Goal: Transaction & Acquisition: Purchase product/service

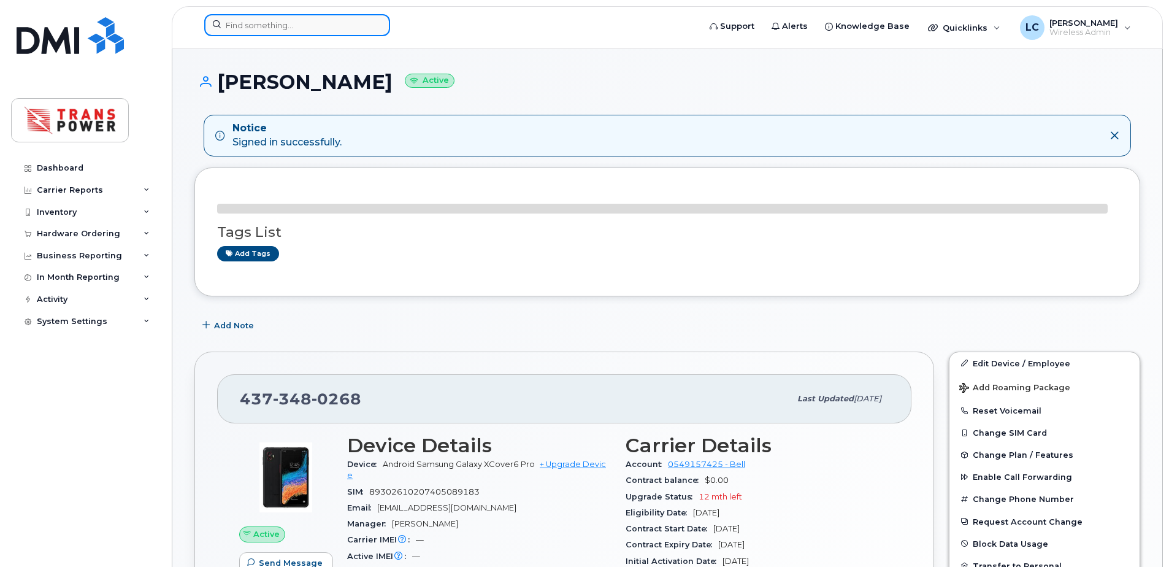
click at [316, 34] on input at bounding box center [297, 25] width 186 height 22
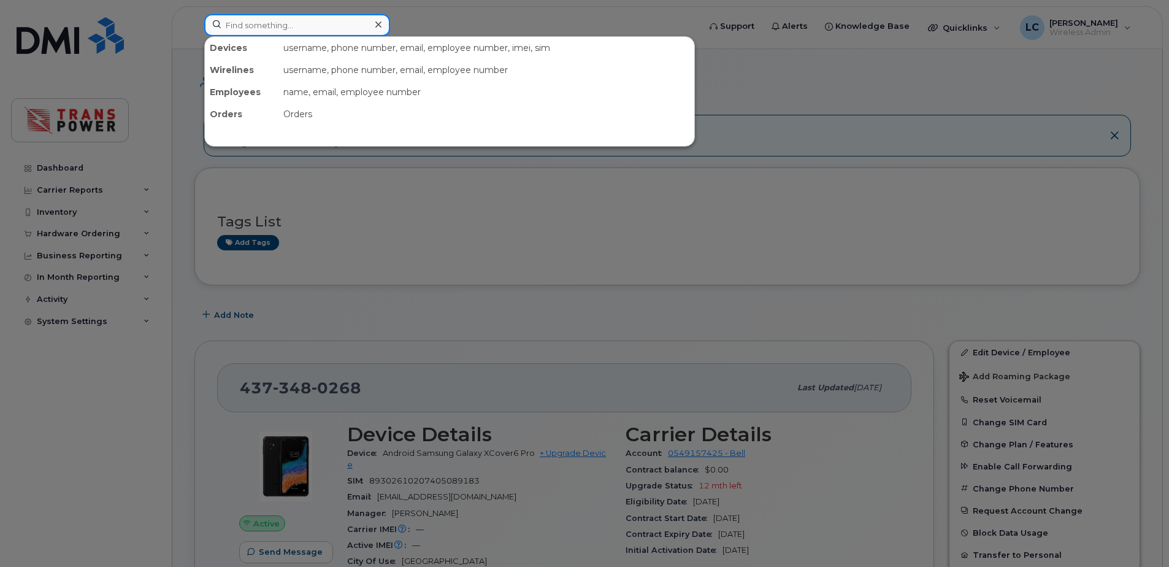
type input "t"
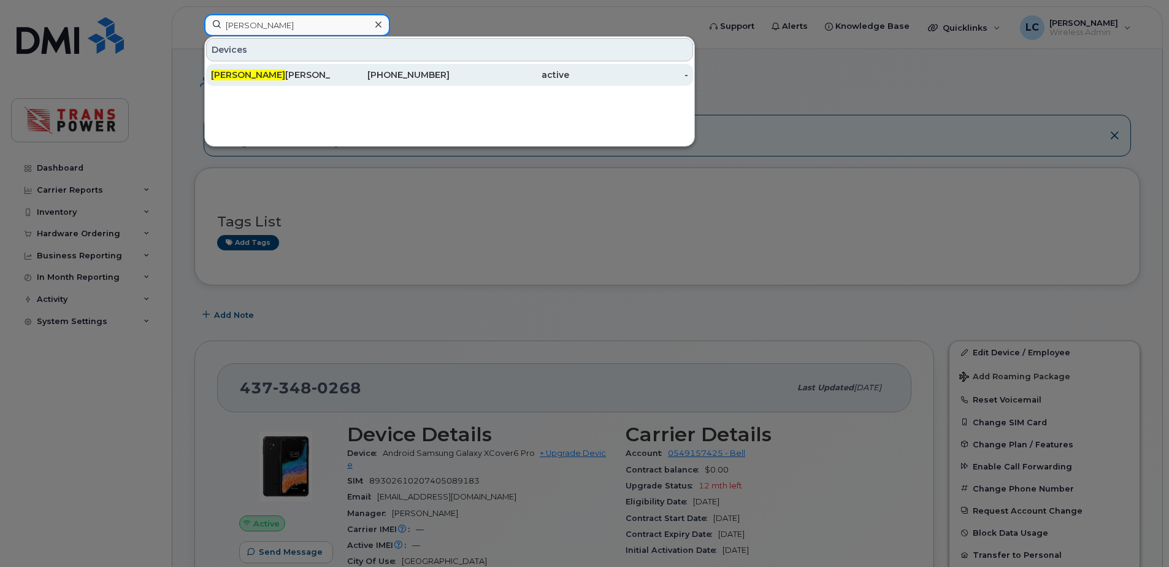
type input "liam"
click at [387, 71] on div "437-432-5947" at bounding box center [391, 75] width 120 height 12
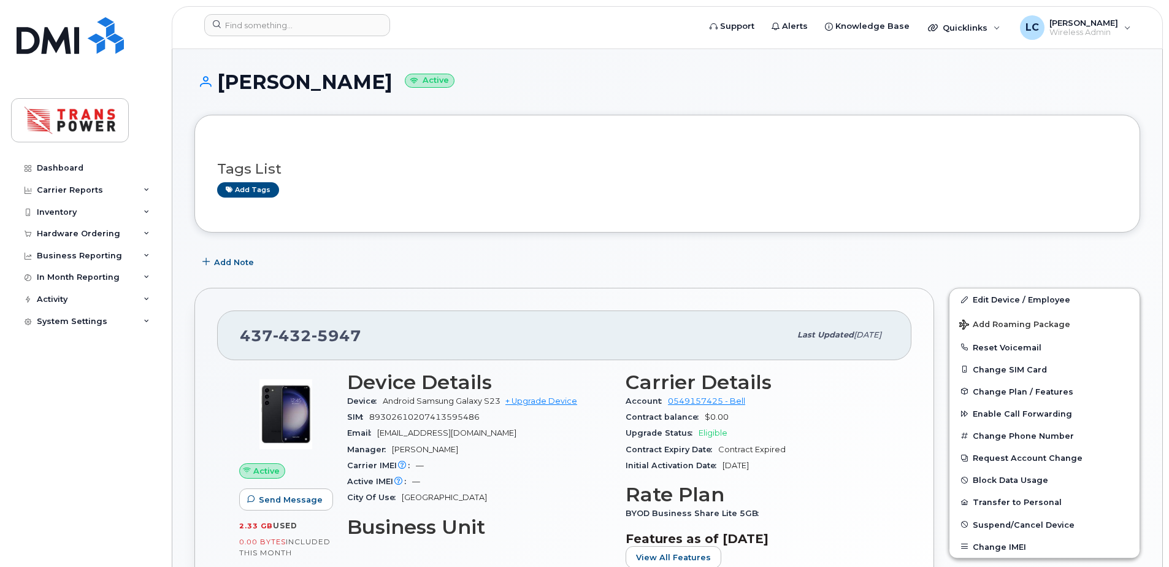
click at [279, 331] on span "432" at bounding box center [292, 335] width 39 height 18
copy span "437 432 5947"
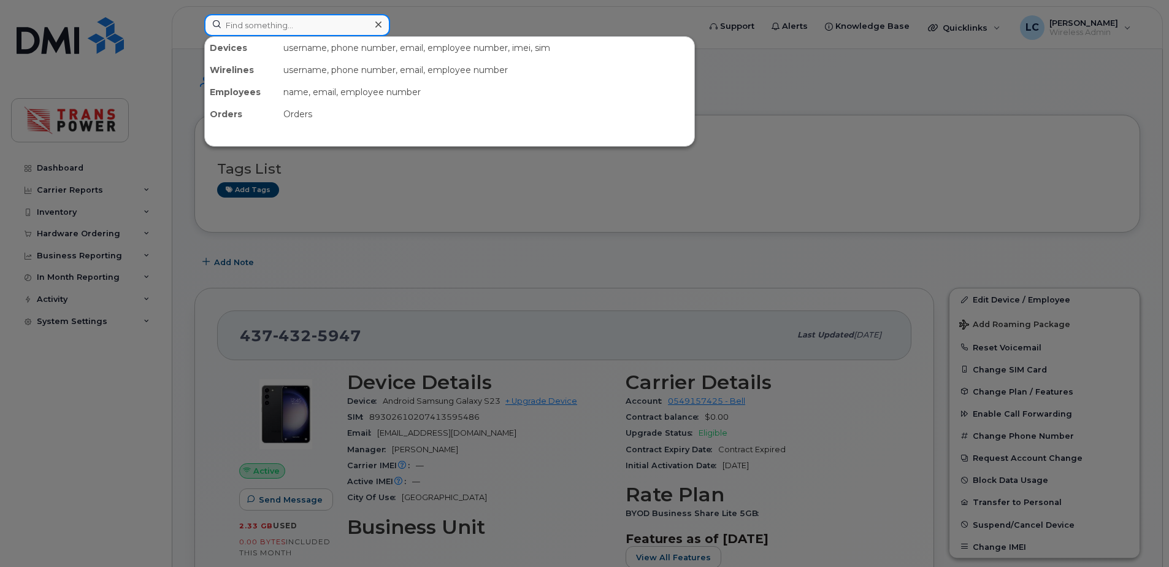
click at [369, 30] on input at bounding box center [297, 25] width 186 height 22
click at [457, 16] on div at bounding box center [584, 283] width 1169 height 567
click at [304, 23] on input at bounding box center [297, 25] width 186 height 22
click at [1144, 232] on div at bounding box center [584, 283] width 1169 height 567
click at [364, 29] on input at bounding box center [297, 25] width 186 height 22
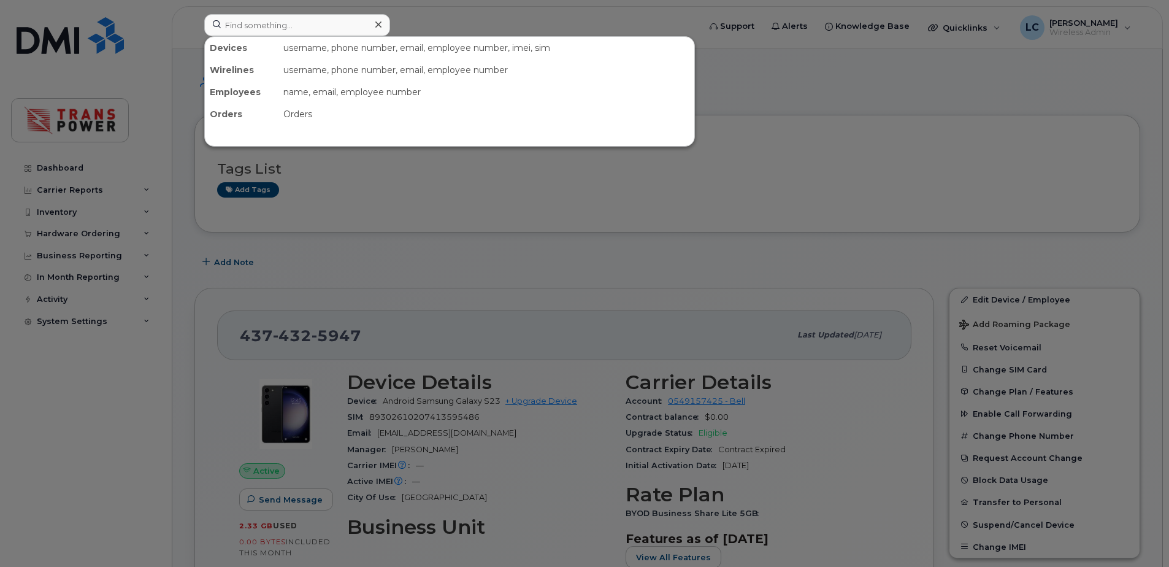
click at [156, 167] on div at bounding box center [584, 283] width 1169 height 567
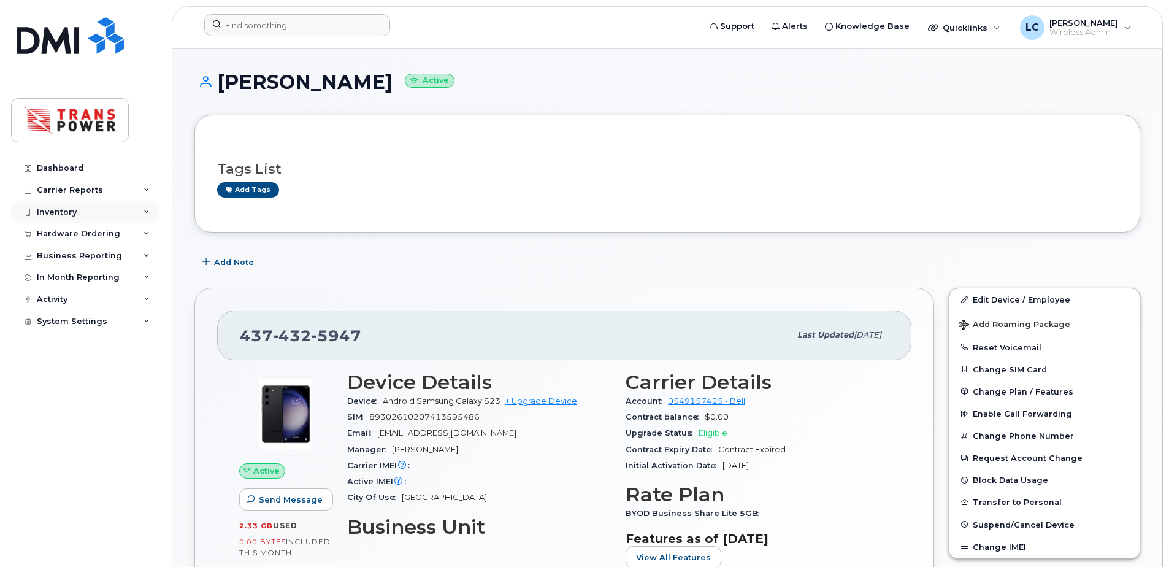
click at [92, 209] on div "Inventory" at bounding box center [85, 212] width 148 height 22
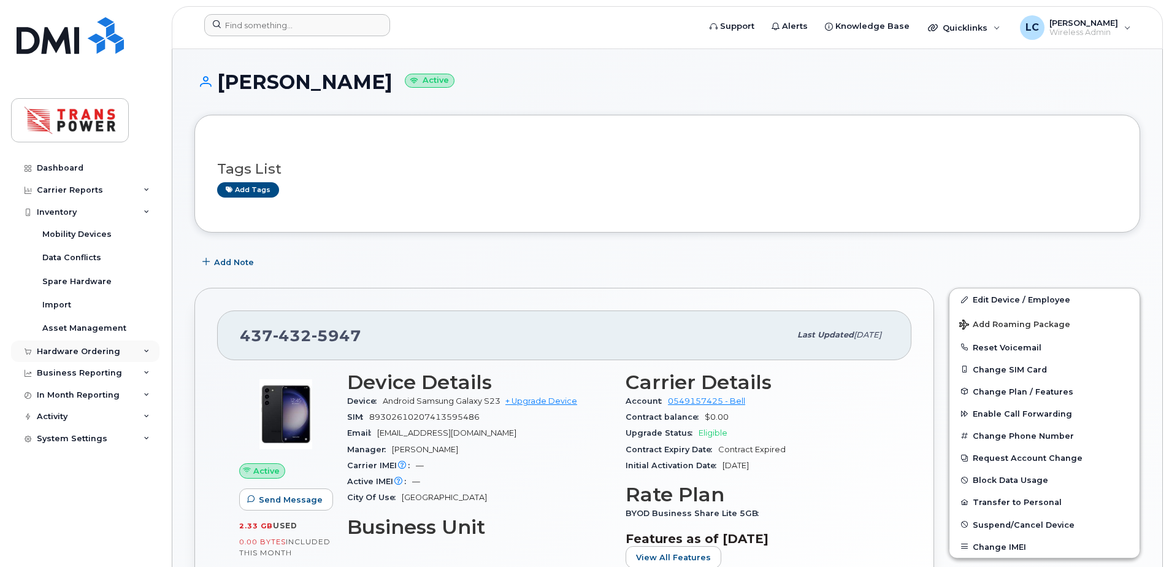
click at [86, 352] on div "Hardware Ordering" at bounding box center [78, 352] width 83 height 10
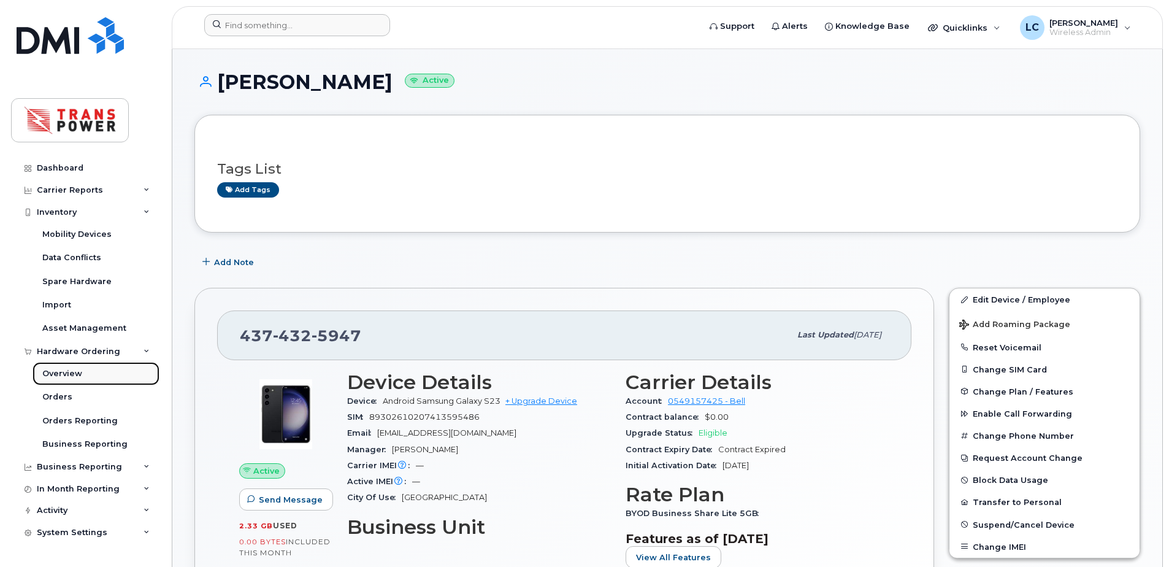
click at [70, 377] on div "Overview" at bounding box center [62, 373] width 40 height 11
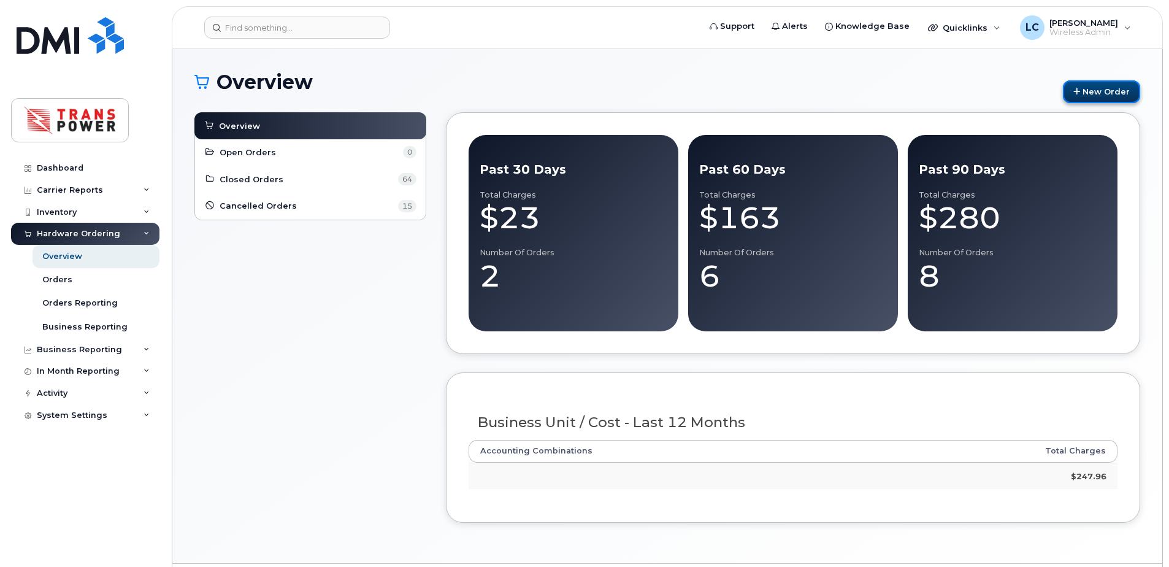
click at [1100, 84] on link "New Order" at bounding box center [1101, 91] width 77 height 23
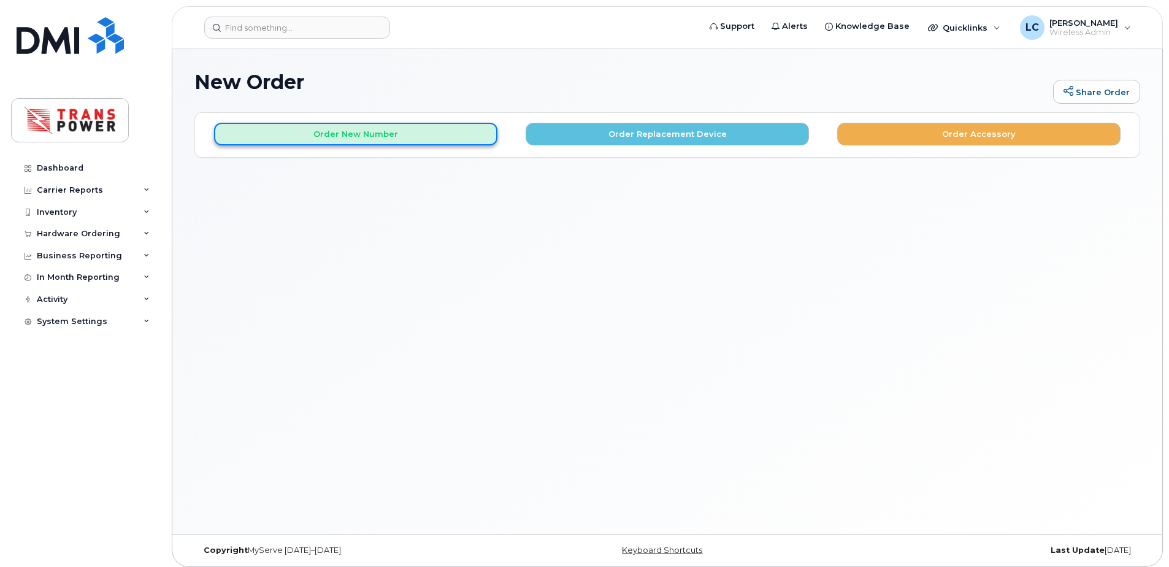
click at [450, 135] on button "Order New Number" at bounding box center [355, 134] width 283 height 23
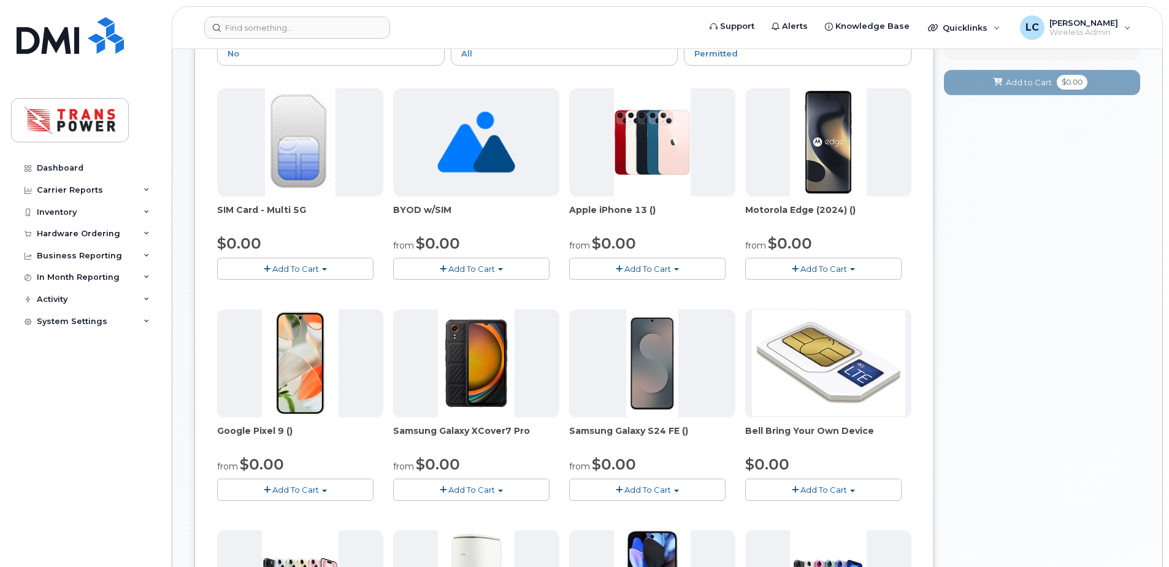
scroll to position [327, 0]
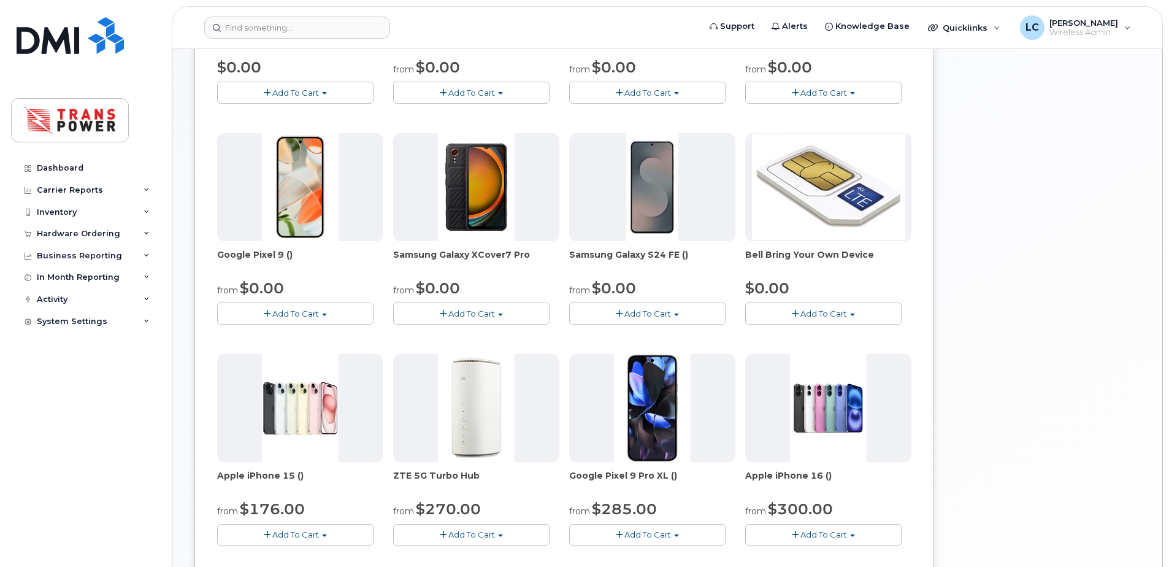
click at [495, 318] on button "Add To Cart" at bounding box center [471, 312] width 156 height 21
click at [495, 334] on link "$0.00 - 3 year term - voice & data plan" at bounding box center [484, 336] width 177 height 15
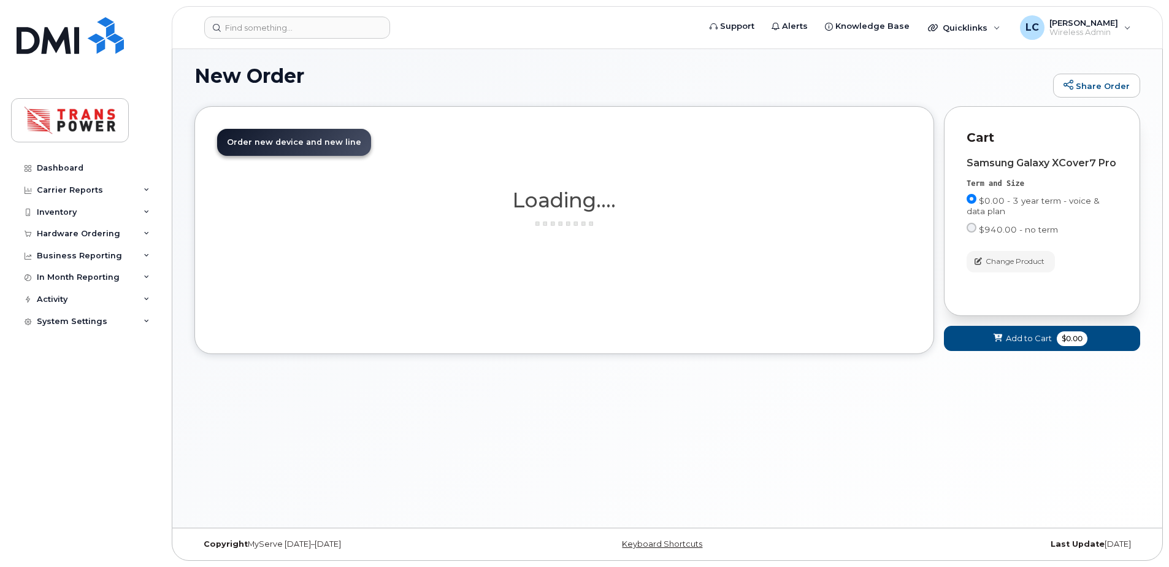
scroll to position [6, 0]
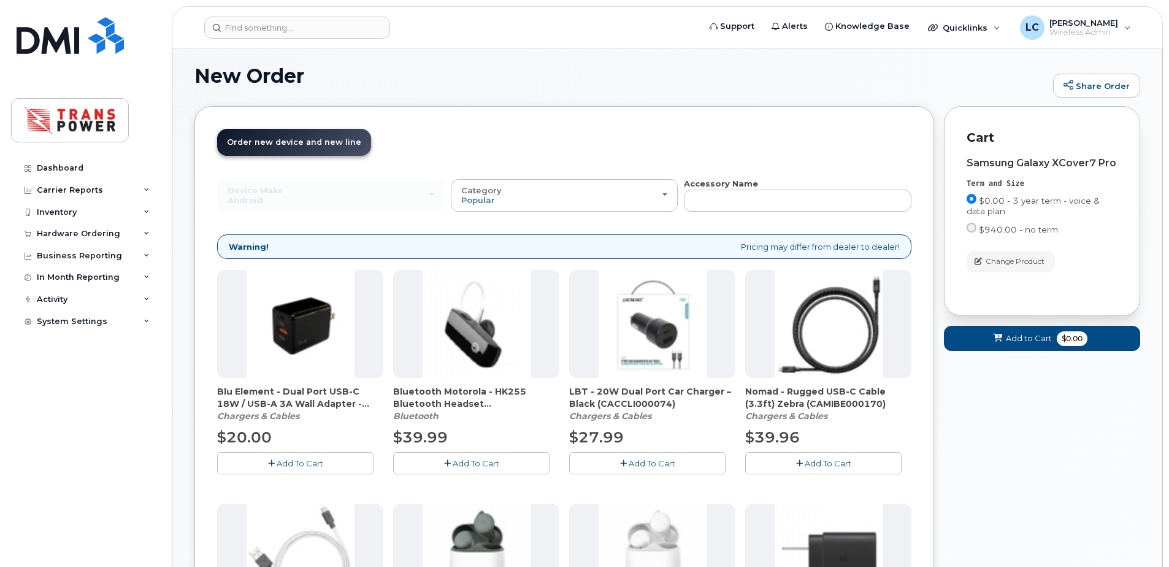
click at [305, 456] on button "Add To Cart" at bounding box center [295, 462] width 156 height 21
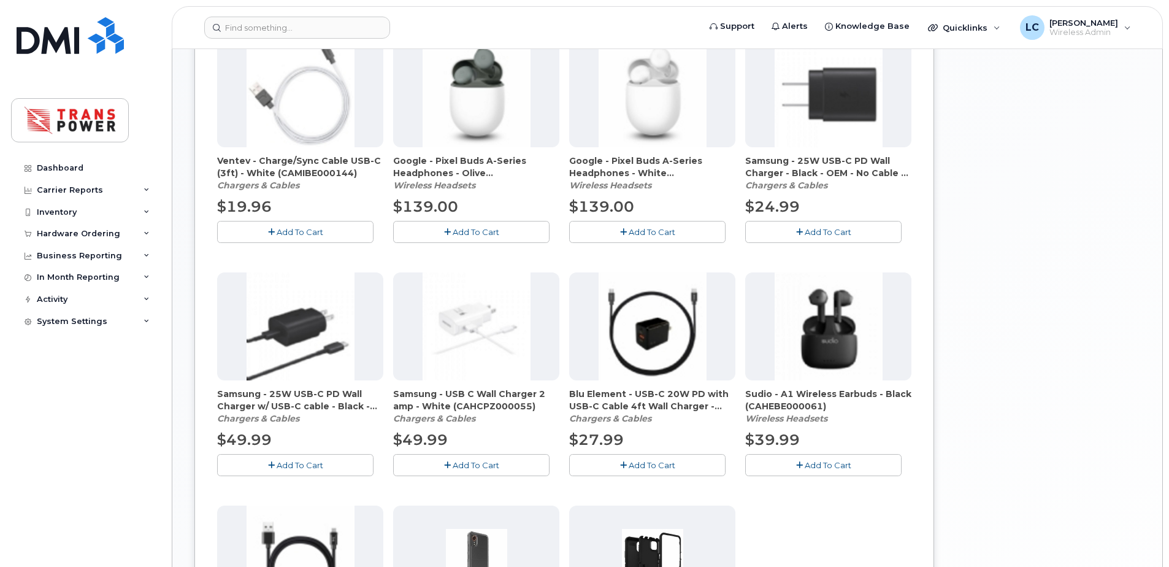
scroll to position [0, 0]
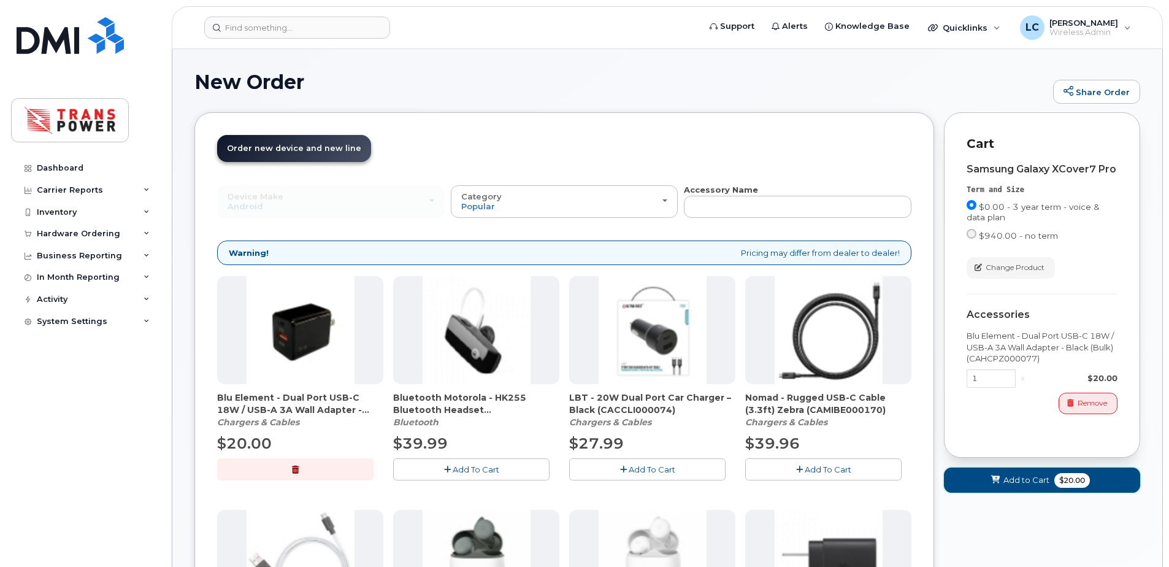
click at [1006, 477] on span "Add to Cart" at bounding box center [1027, 480] width 46 height 12
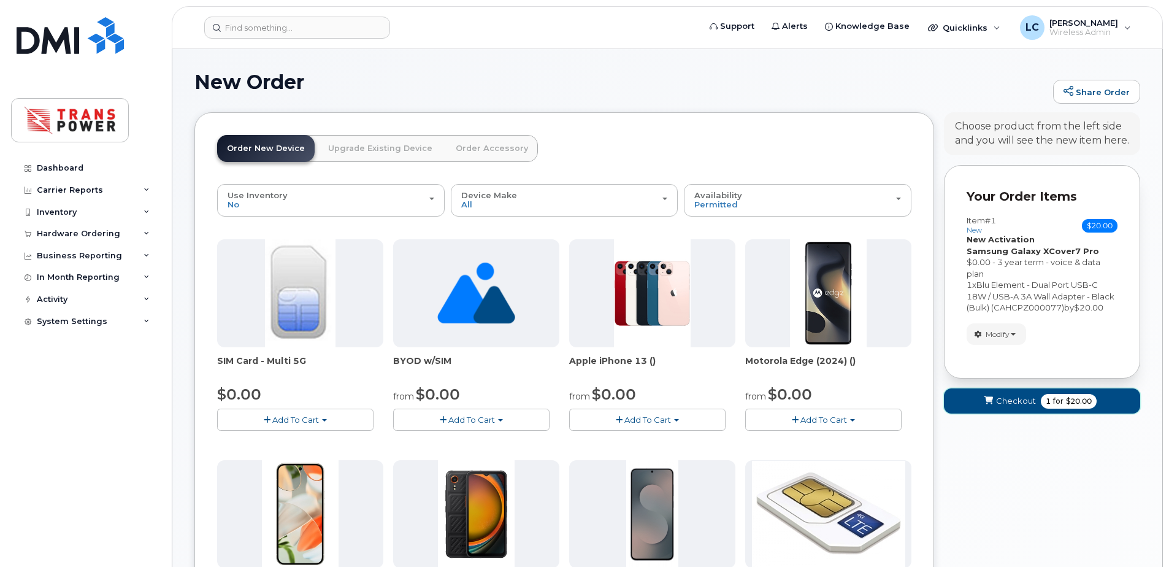
click at [985, 401] on icon "submit" at bounding box center [989, 401] width 9 height 8
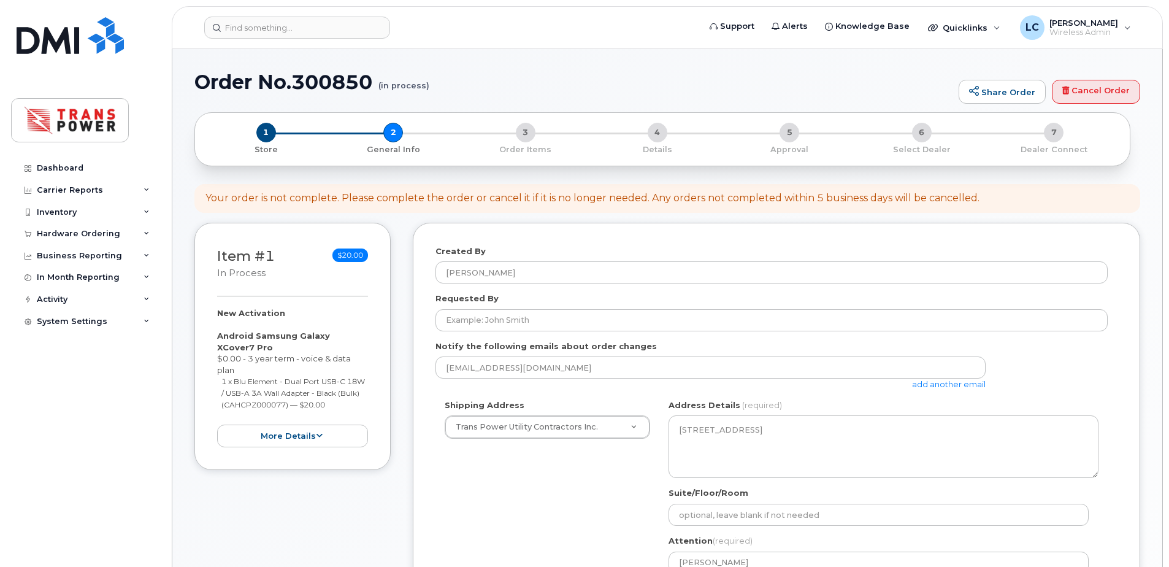
select select
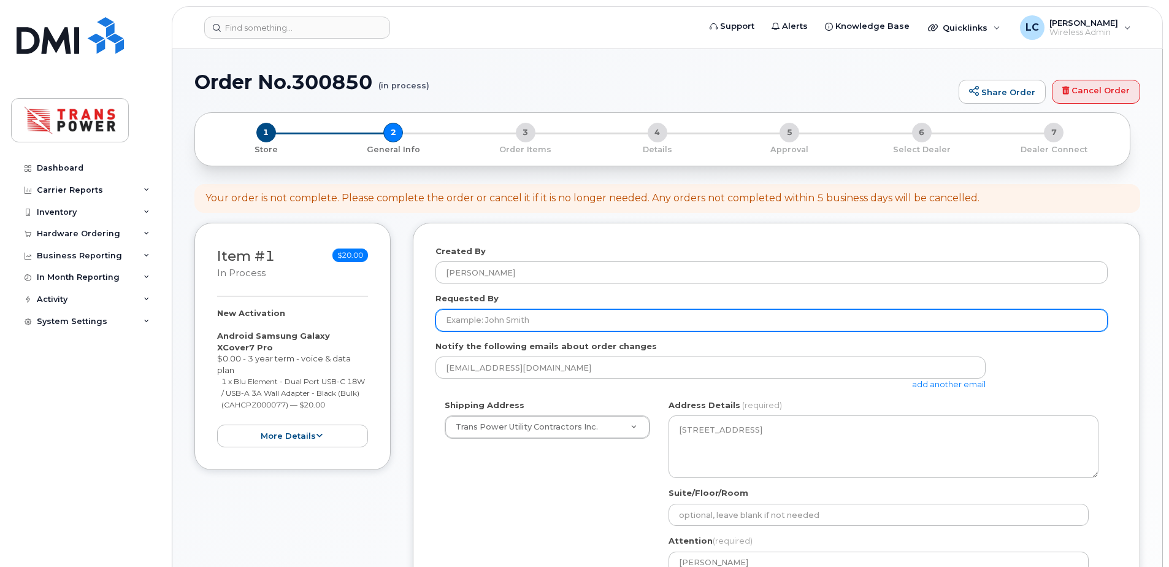
click at [470, 314] on input "Requested By" at bounding box center [772, 320] width 672 height 22
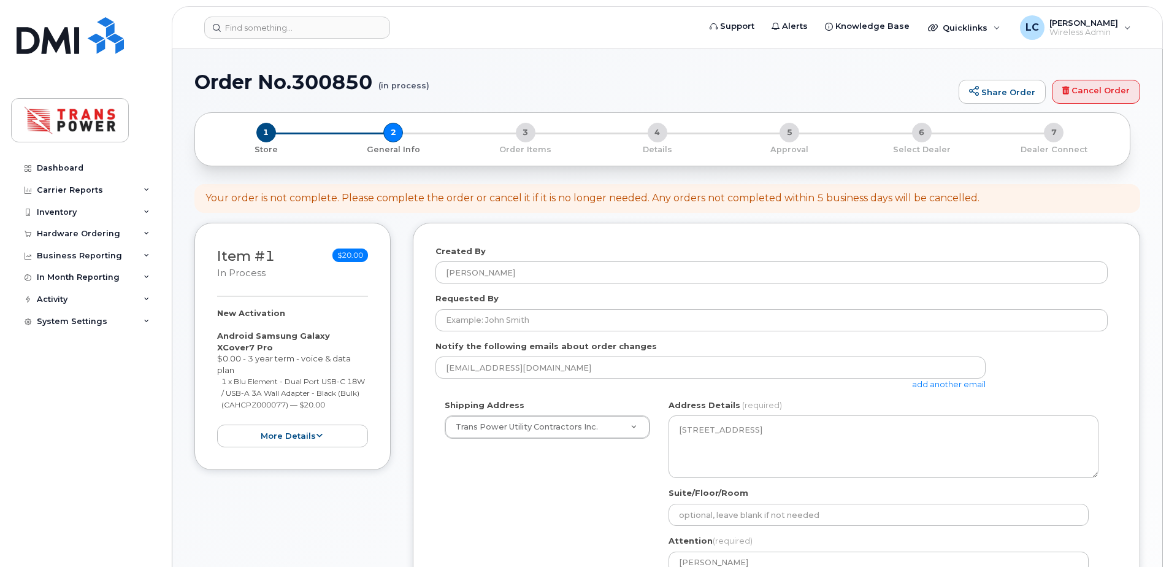
drag, startPoint x: 458, startPoint y: 553, endPoint x: 464, endPoint y: 543, distance: 11.9
click at [458, 553] on div "Shipping Address Trans Power Utility Contractors Inc. Trans Power Utility Contr…" at bounding box center [772, 514] width 672 height 231
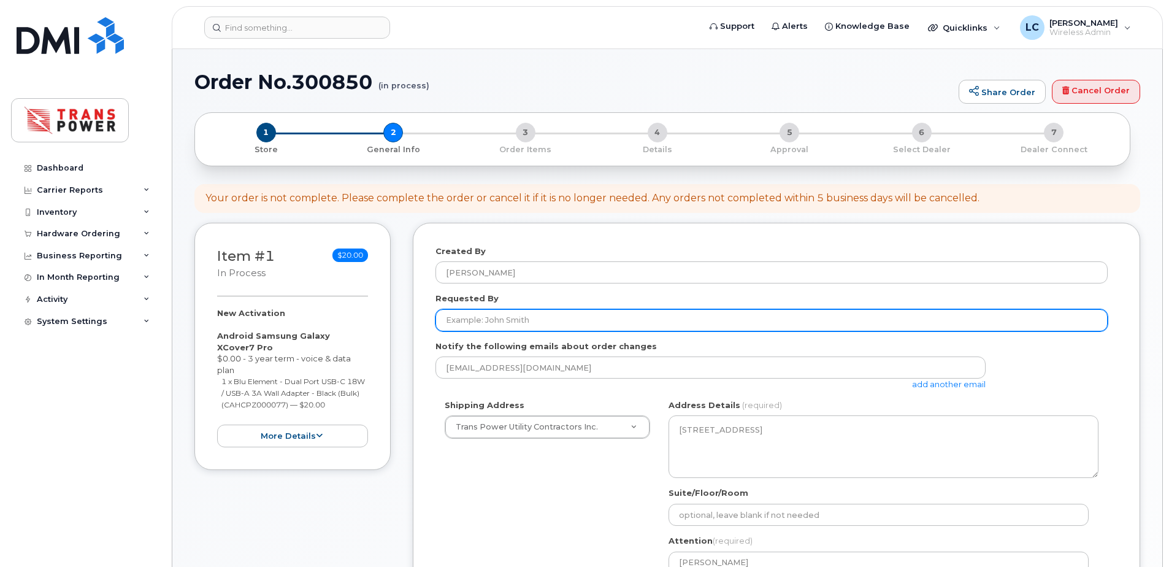
click at [568, 317] on input "Requested By" at bounding box center [772, 320] width 672 height 22
paste input "Domenick Lombardi"
type input "Domenick Lombardi"
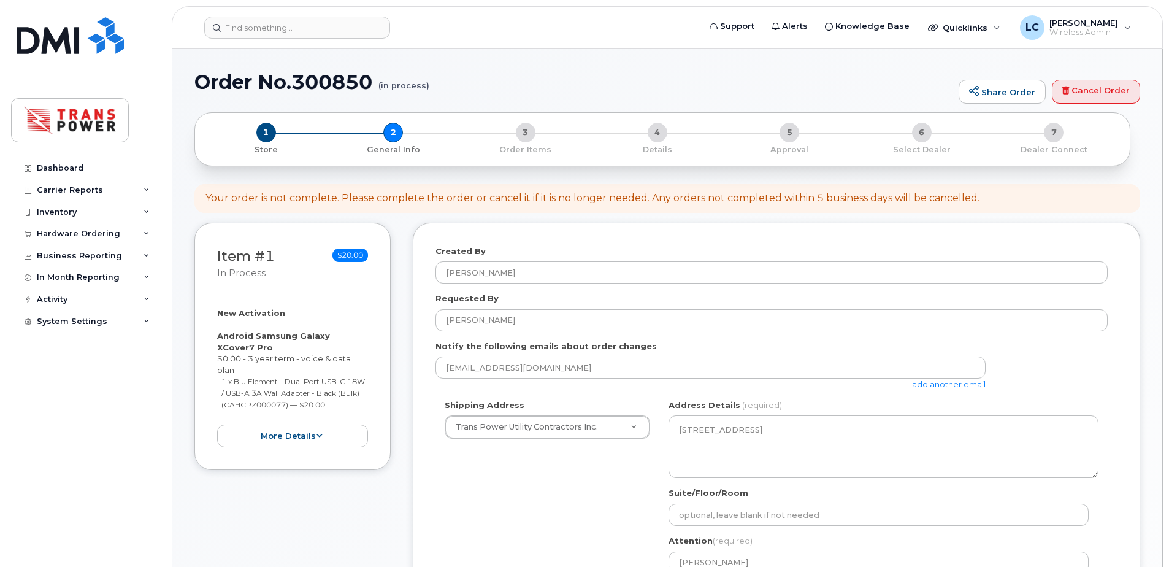
click at [968, 390] on form "Created By Liam Crichton Requested By Domenick Lombardi Notify the following em…" at bounding box center [777, 519] width 682 height 549
click at [965, 386] on link "add another email" at bounding box center [949, 384] width 74 height 10
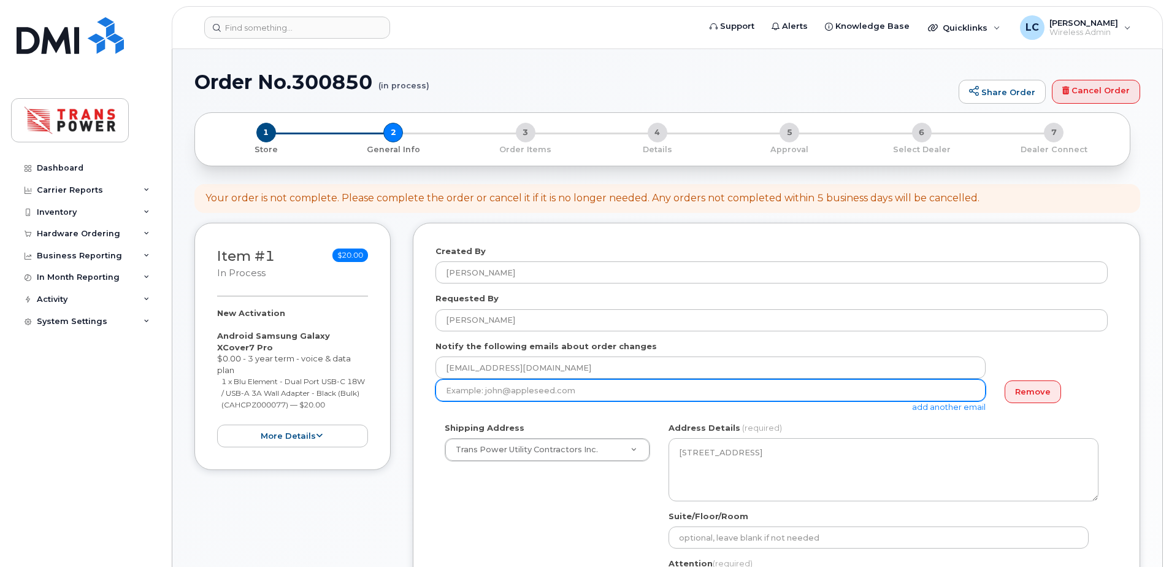
click at [612, 396] on input "email" at bounding box center [711, 390] width 550 height 22
type input "dtersigni@transpower.ca"
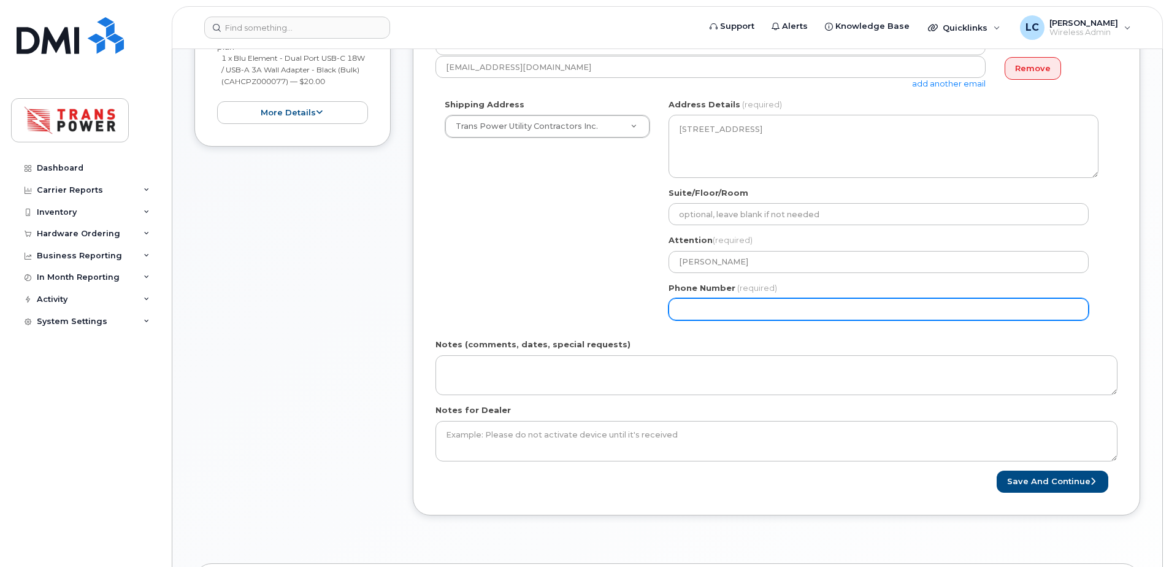
scroll to position [491, 0]
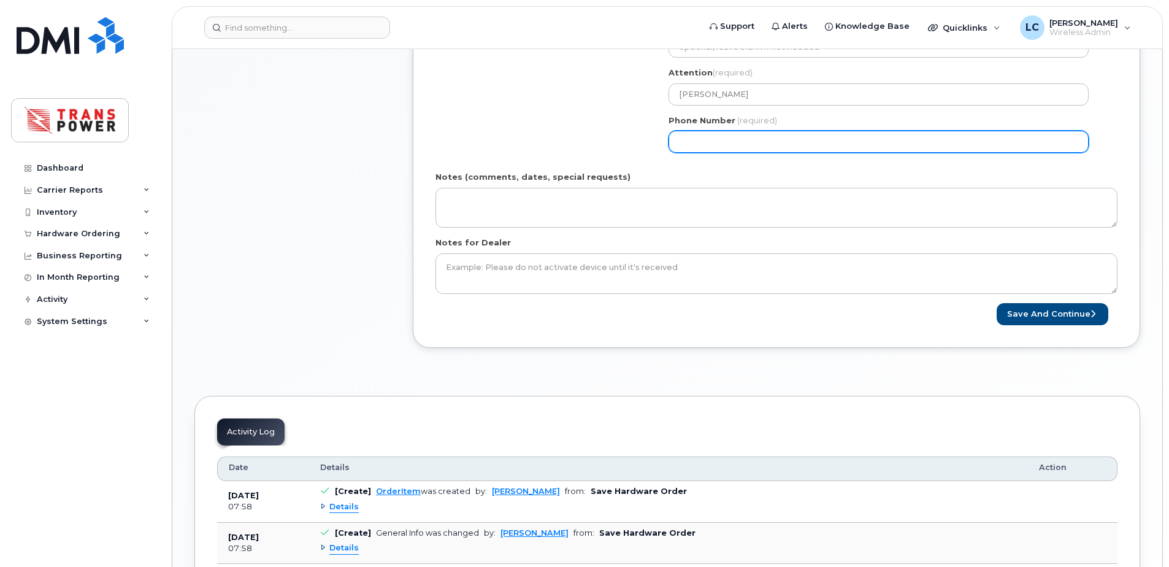
click at [752, 134] on input "Phone Number" at bounding box center [879, 142] width 420 height 22
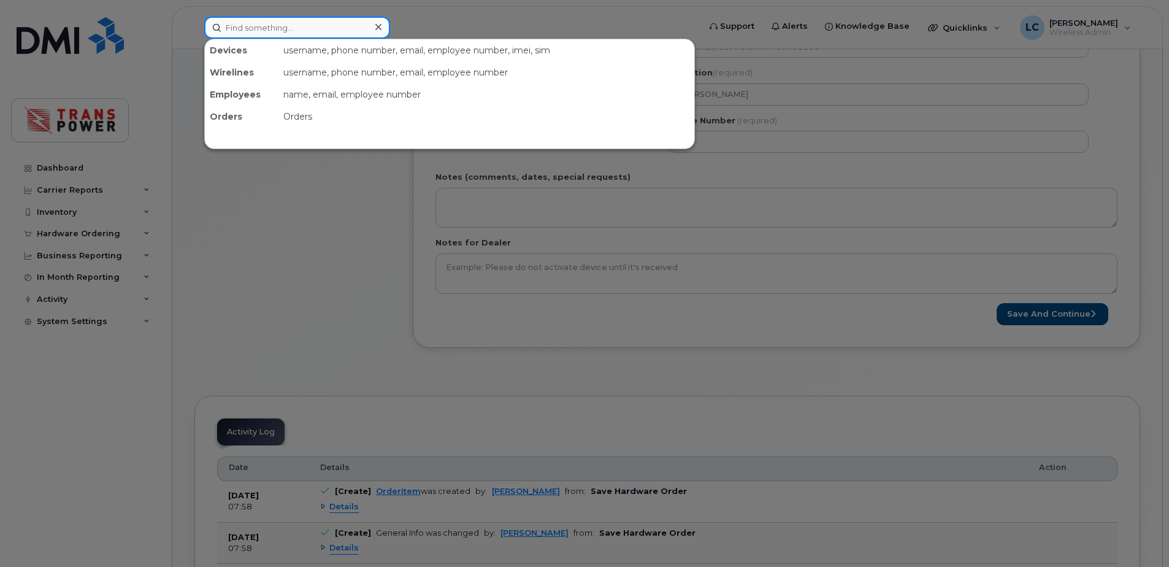
click at [278, 25] on input at bounding box center [297, 28] width 186 height 22
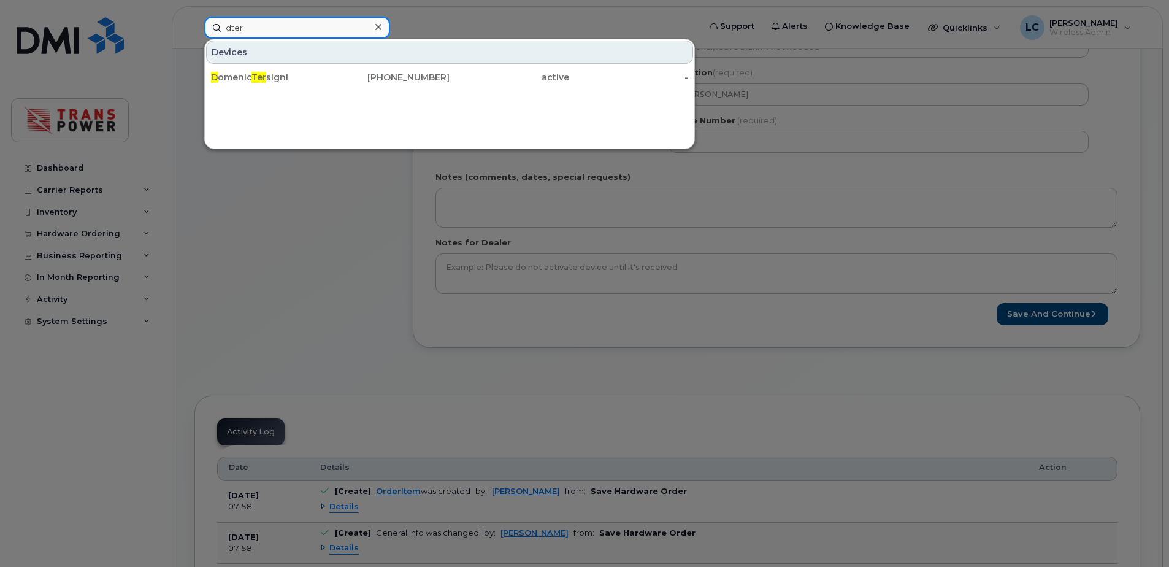
type input "dter"
click at [639, 221] on div at bounding box center [584, 283] width 1169 height 567
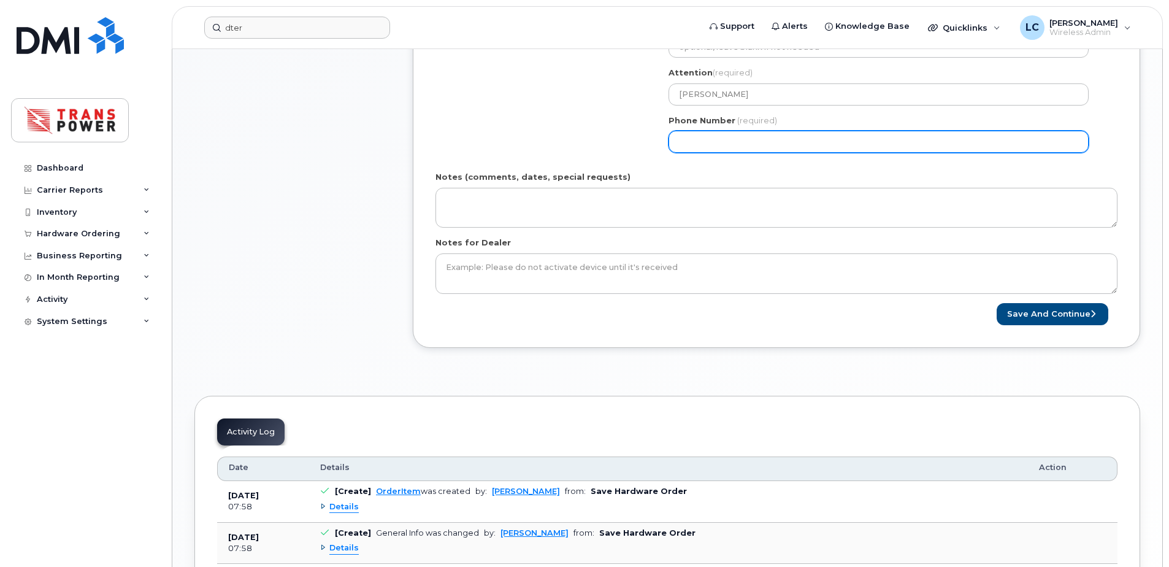
click at [683, 142] on input "Phone Number" at bounding box center [879, 142] width 420 height 22
select select
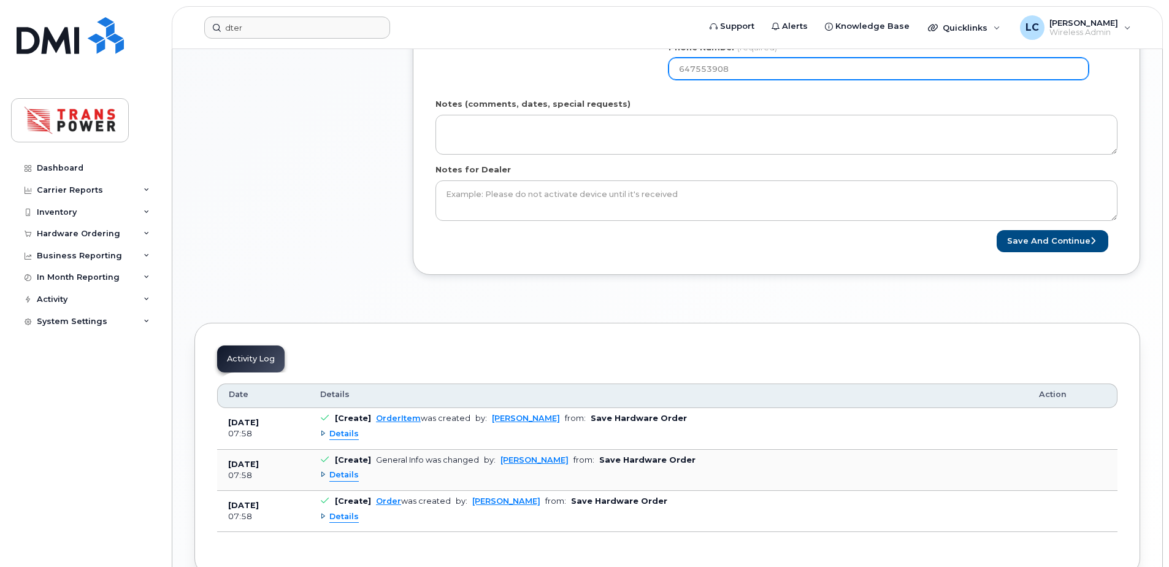
scroll to position [307, 0]
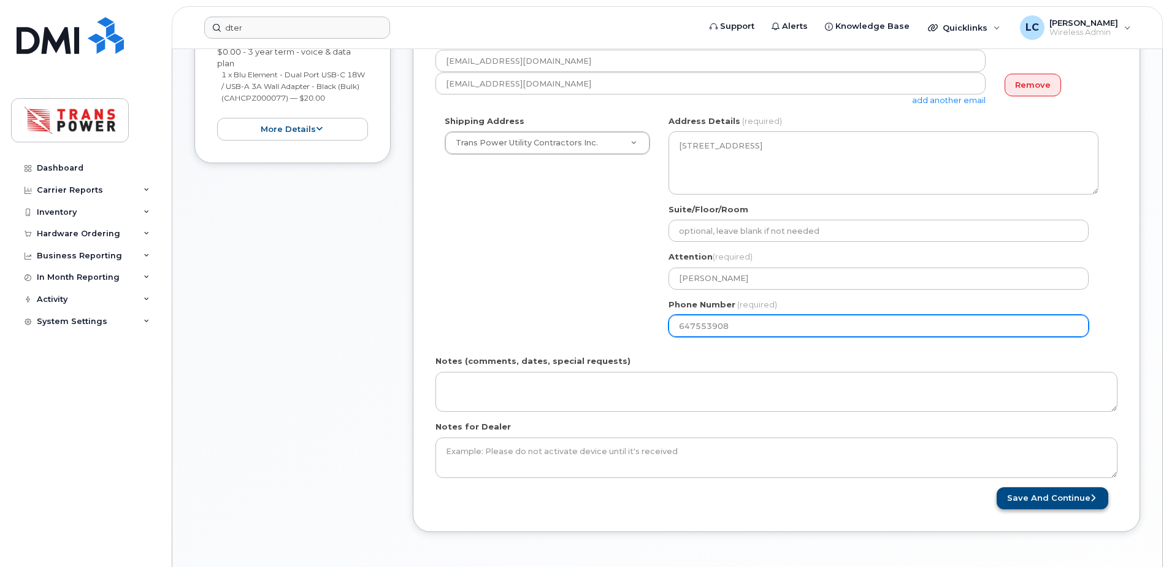
type input "647553908"
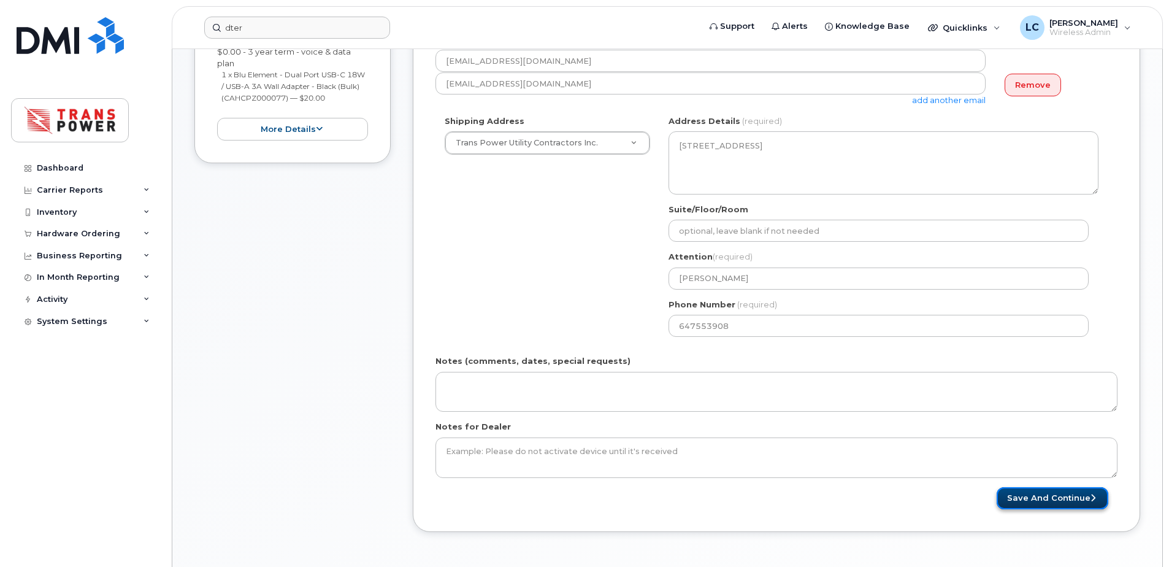
drag, startPoint x: 1081, startPoint y: 487, endPoint x: 1079, endPoint y: 497, distance: 10.7
click at [1082, 487] on button "Save and Continue" at bounding box center [1053, 498] width 112 height 23
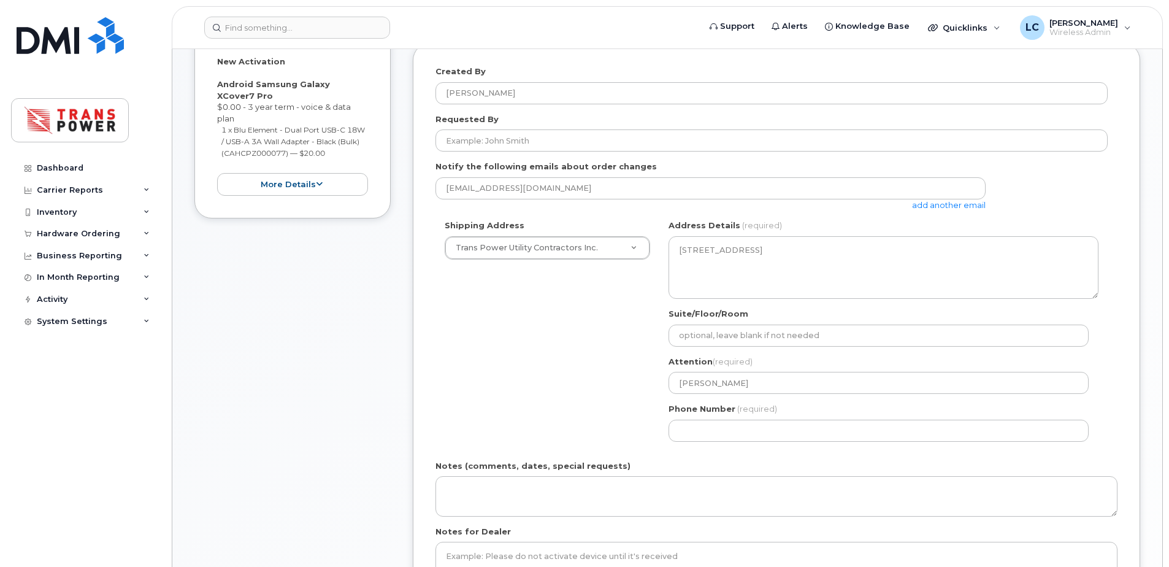
scroll to position [327, 0]
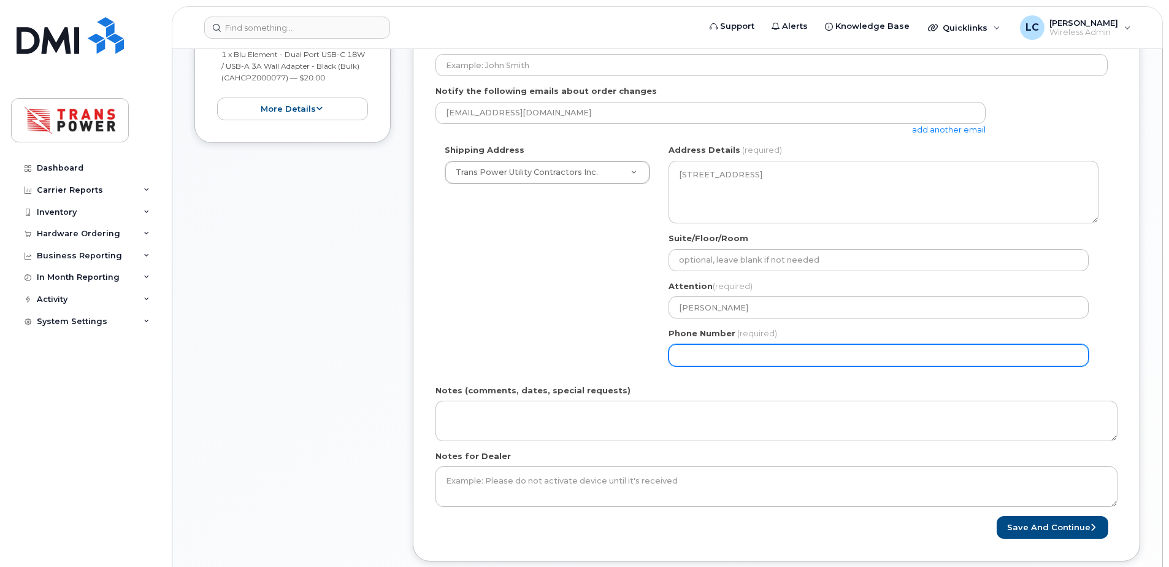
click at [766, 350] on input "Phone Number" at bounding box center [879, 355] width 420 height 22
select select
type input "647"
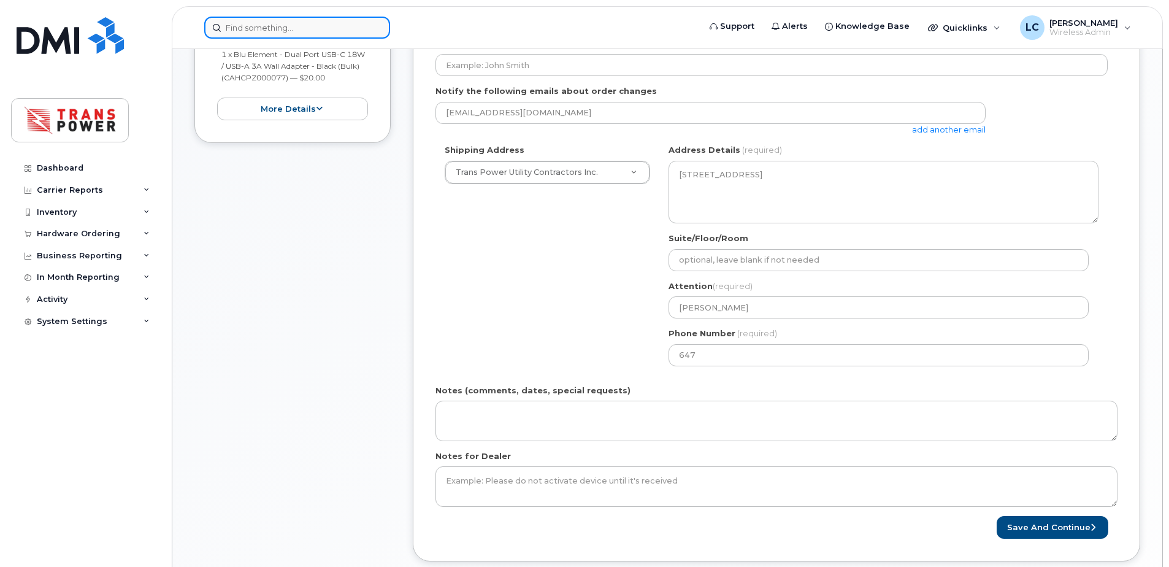
click at [319, 26] on input at bounding box center [297, 28] width 186 height 22
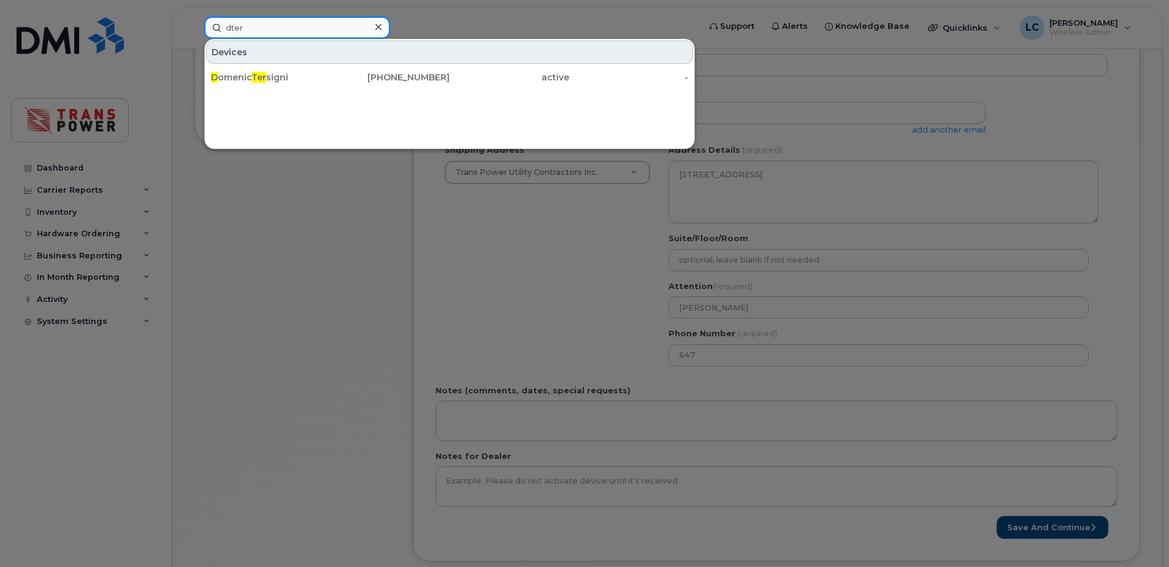
type input "dter"
click at [799, 344] on div at bounding box center [584, 283] width 1169 height 567
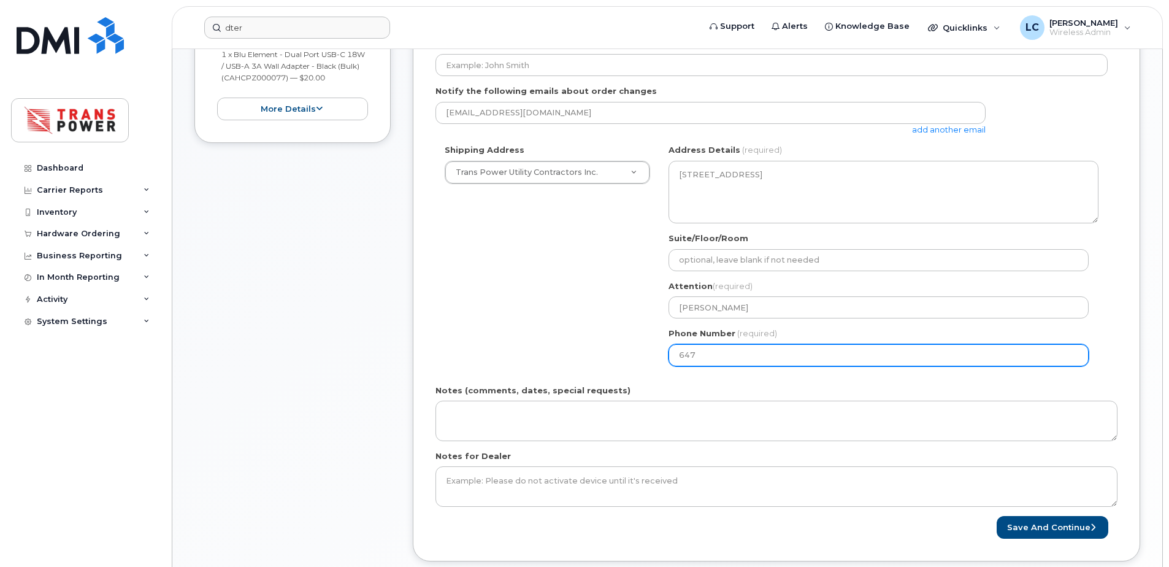
click at [763, 348] on input "647" at bounding box center [879, 355] width 420 height 22
type input "647553890"
select select
type input "6475538908"
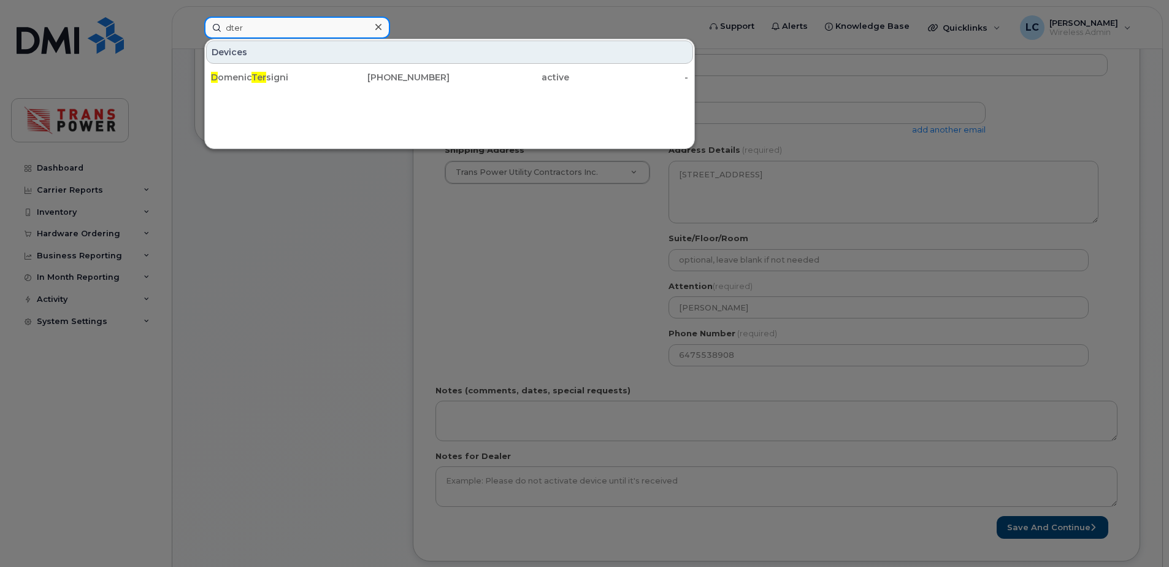
click at [331, 23] on input "dter" at bounding box center [297, 28] width 186 height 22
click at [512, 220] on div at bounding box center [584, 283] width 1169 height 567
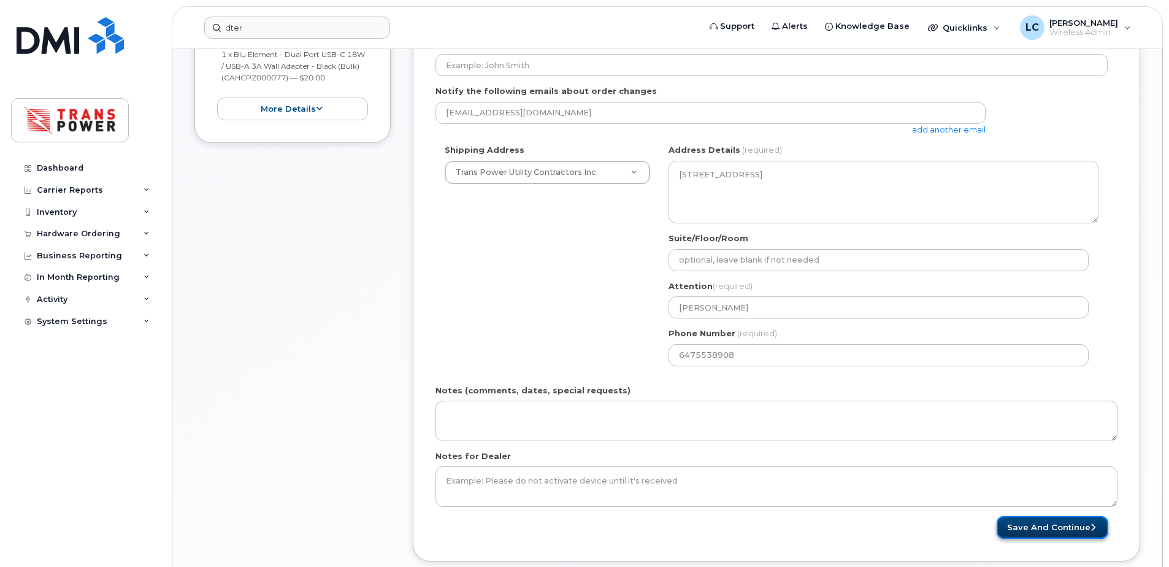
click at [1041, 520] on button "Save and Continue" at bounding box center [1053, 527] width 112 height 23
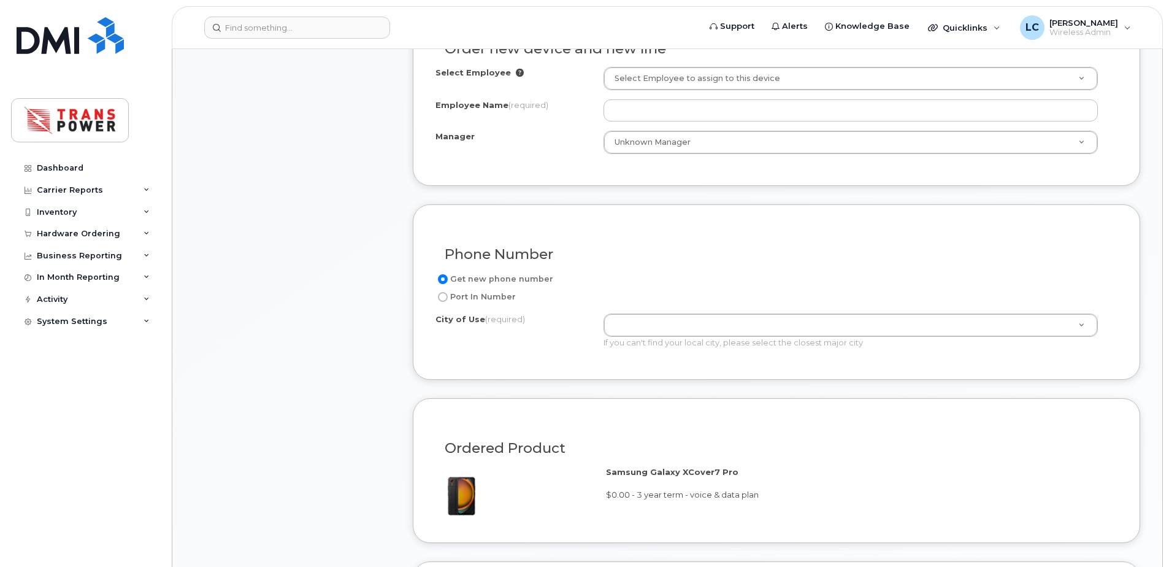
scroll to position [245, 0]
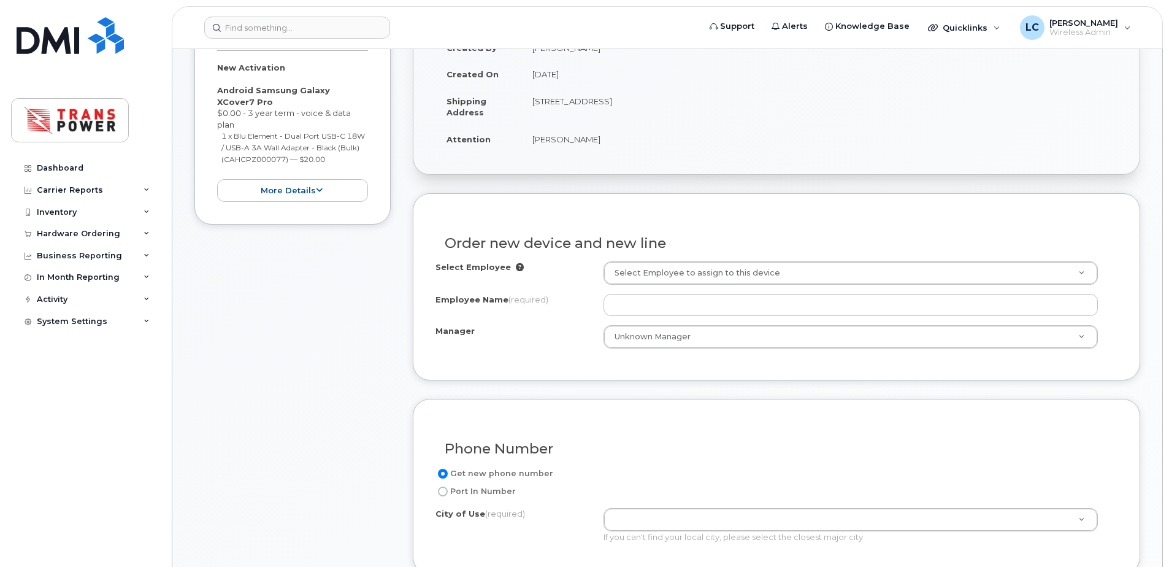
click at [640, 317] on div "Select Employee Select Employee to assign to this device Employee Name (require…" at bounding box center [777, 304] width 682 height 87
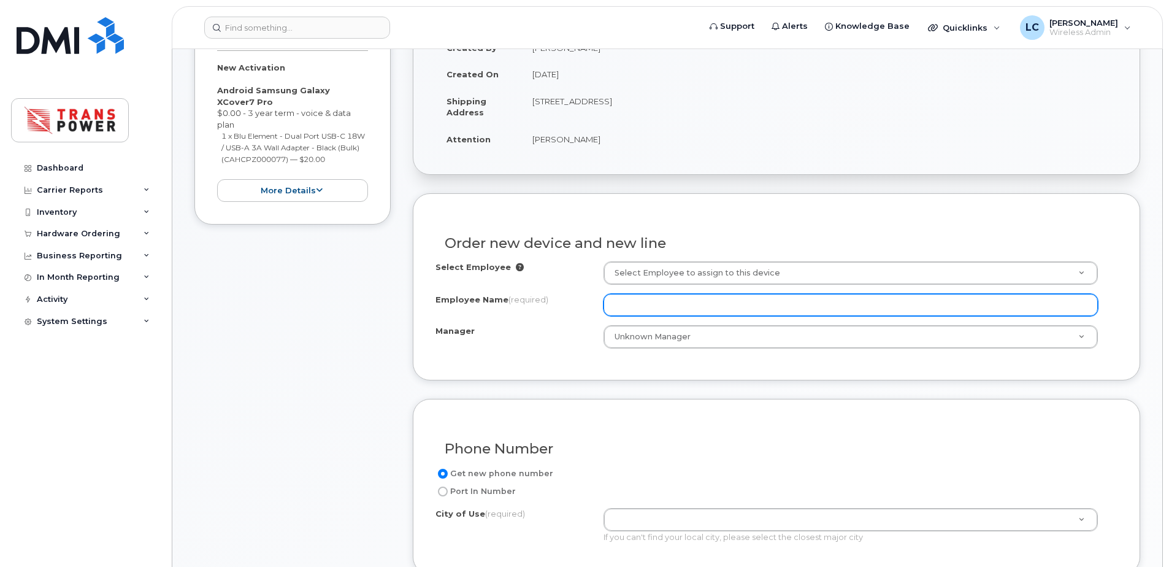
click at [642, 311] on input "Employee Name (required)" at bounding box center [851, 305] width 495 height 22
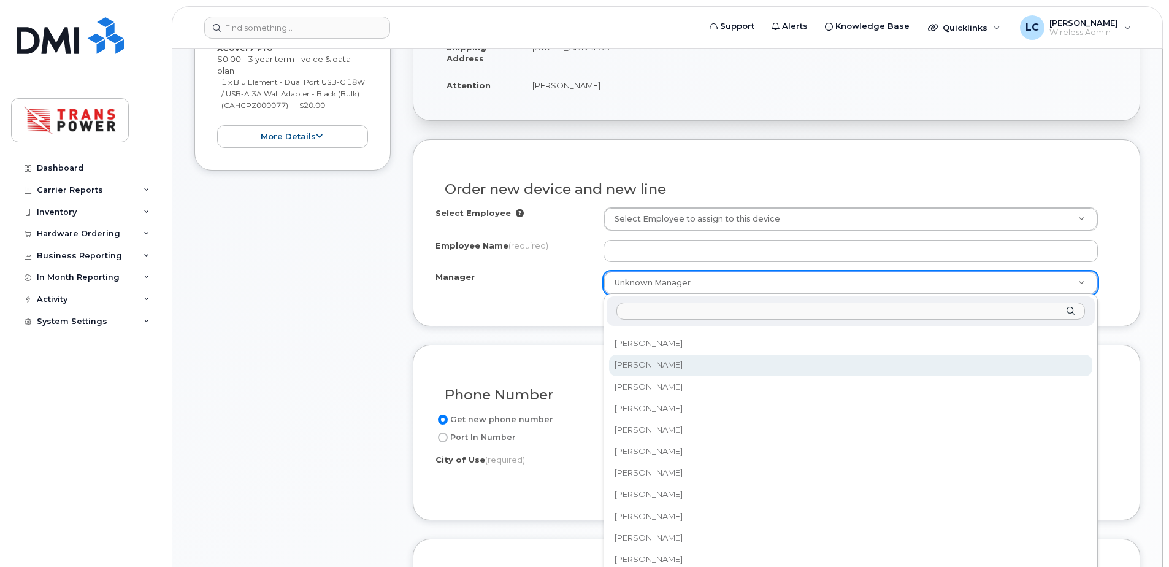
scroll to position [327, 0]
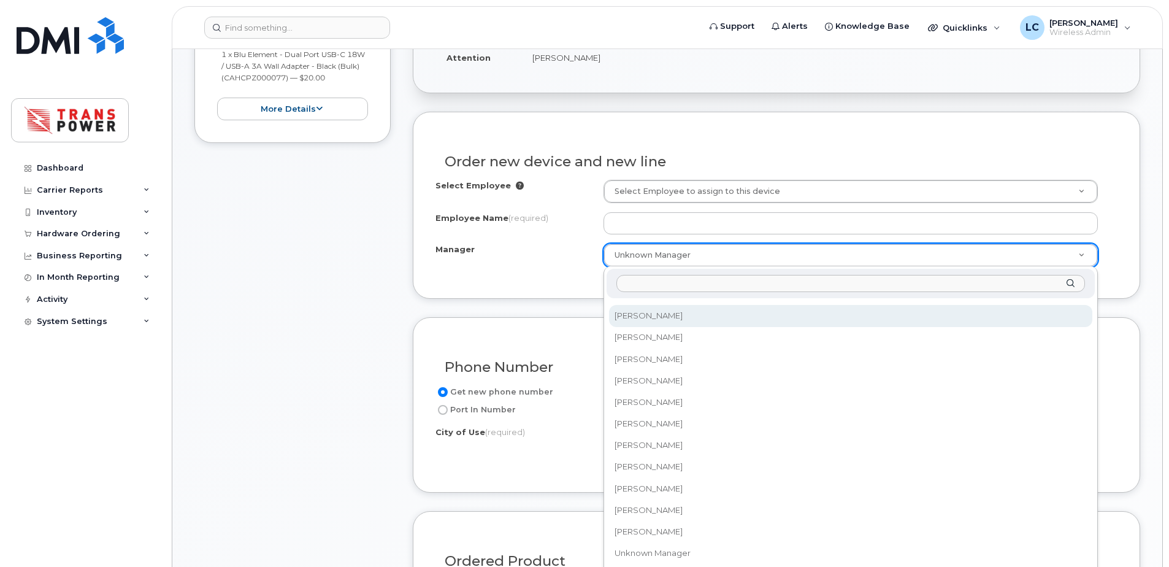
select select "2017282"
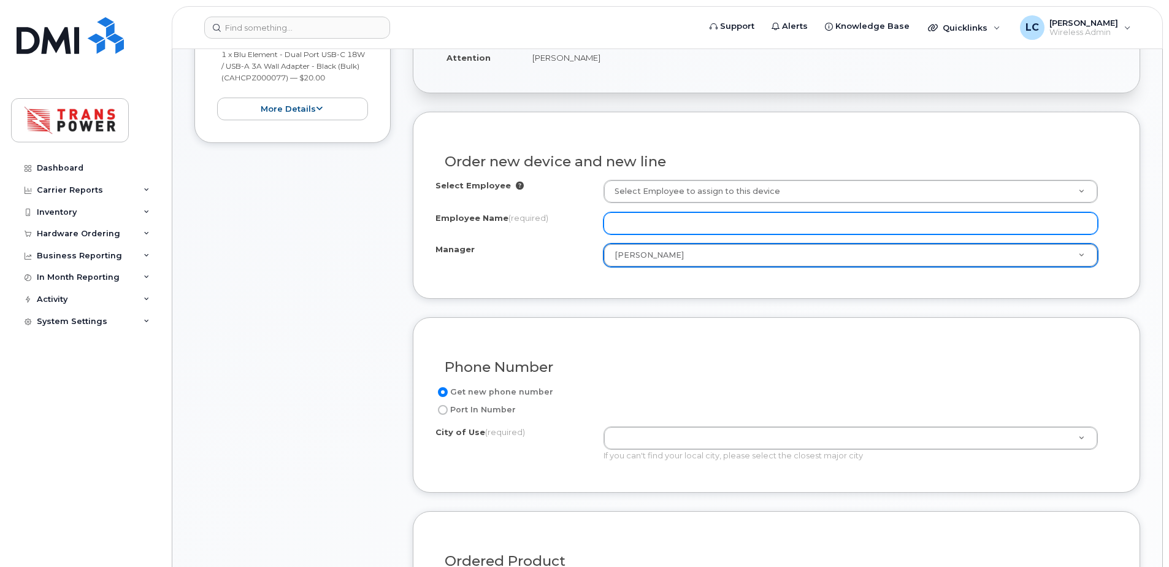
click at [688, 214] on input "Employee Name (required)" at bounding box center [851, 223] width 495 height 22
paste input "[PERSON_NAME]"
type input "[PERSON_NAME]"
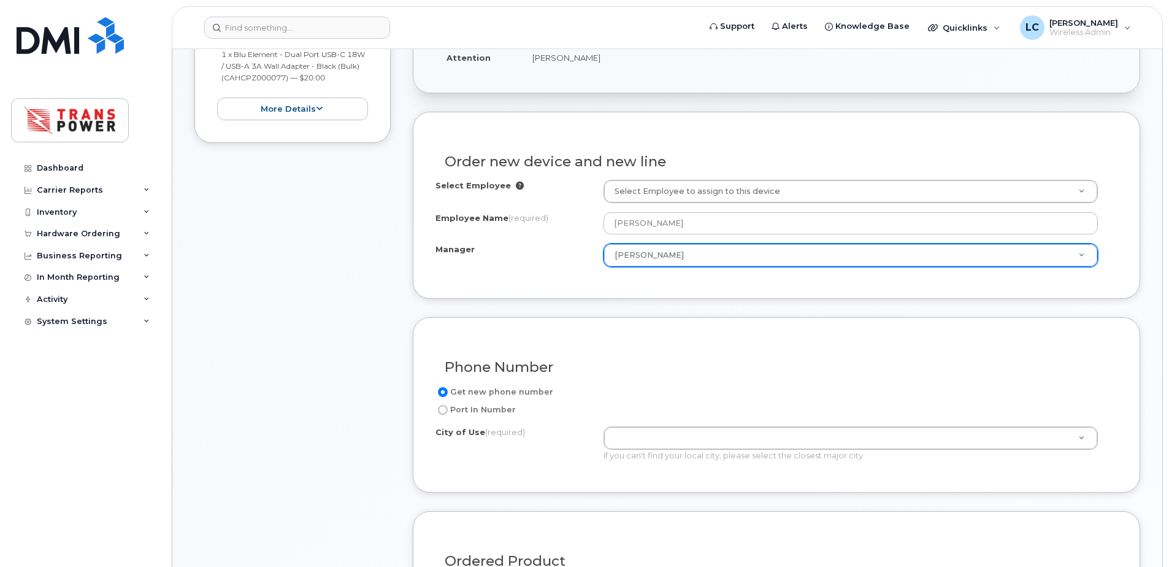
click at [645, 322] on div "Phone Number Get new phone number Port In Number City of Use (required) If you …" at bounding box center [777, 405] width 728 height 176
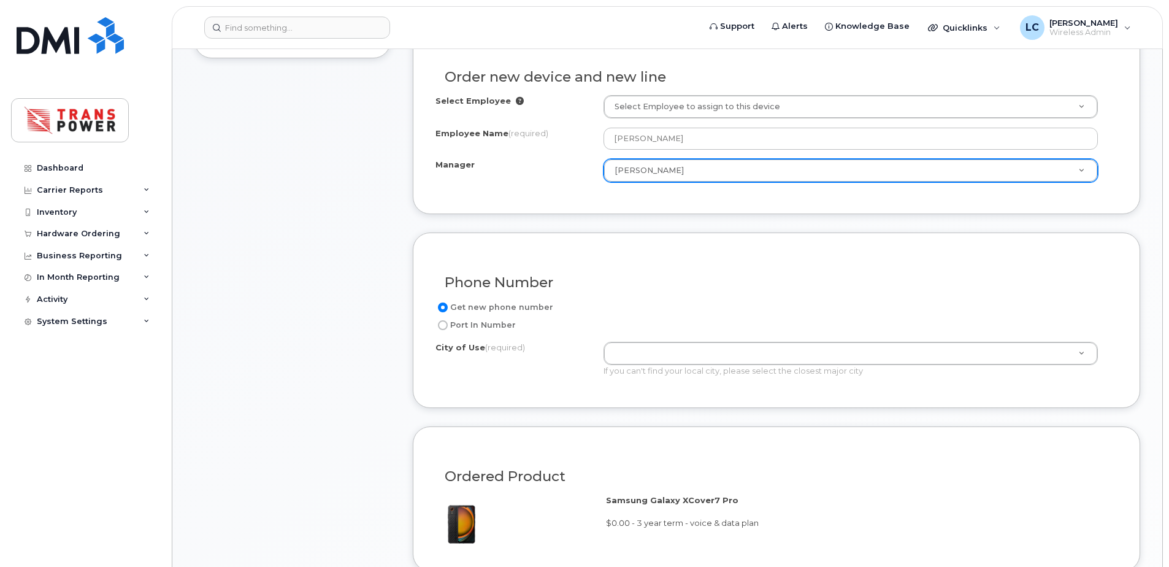
scroll to position [491, 0]
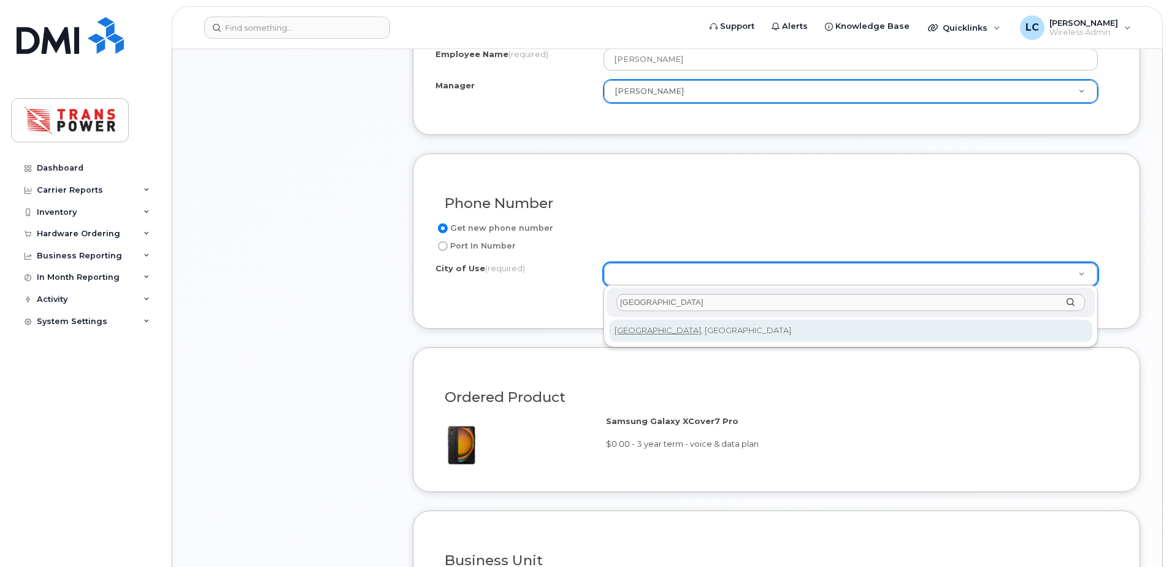
type input "[GEOGRAPHIC_DATA]"
type input "4934"
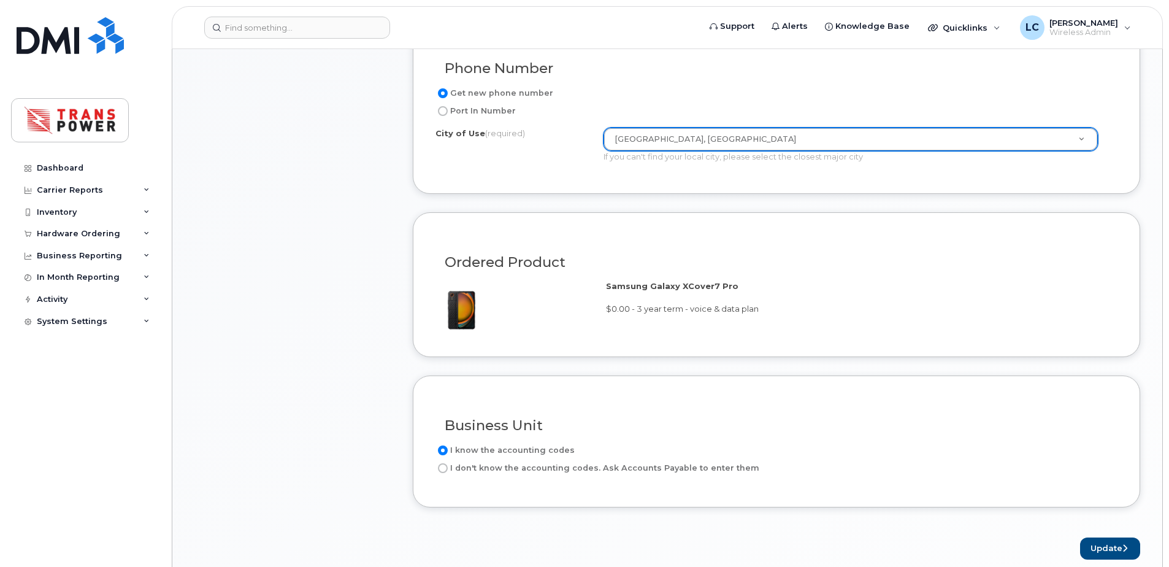
scroll to position [736, 0]
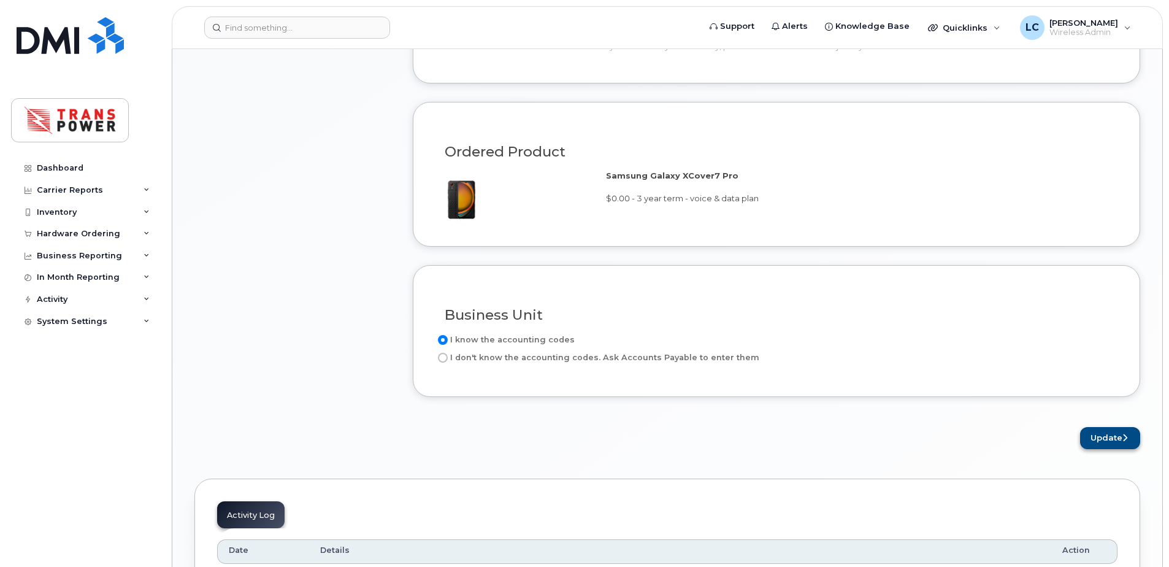
drag, startPoint x: 1090, startPoint y: 423, endPoint x: 1096, endPoint y: 434, distance: 12.4
click at [1096, 433] on form "Existing User Additional cost to upgrading the device Selected device is Eligib…" at bounding box center [777, 75] width 728 height 747
click at [1099, 436] on button "Update" at bounding box center [1110, 438] width 60 height 23
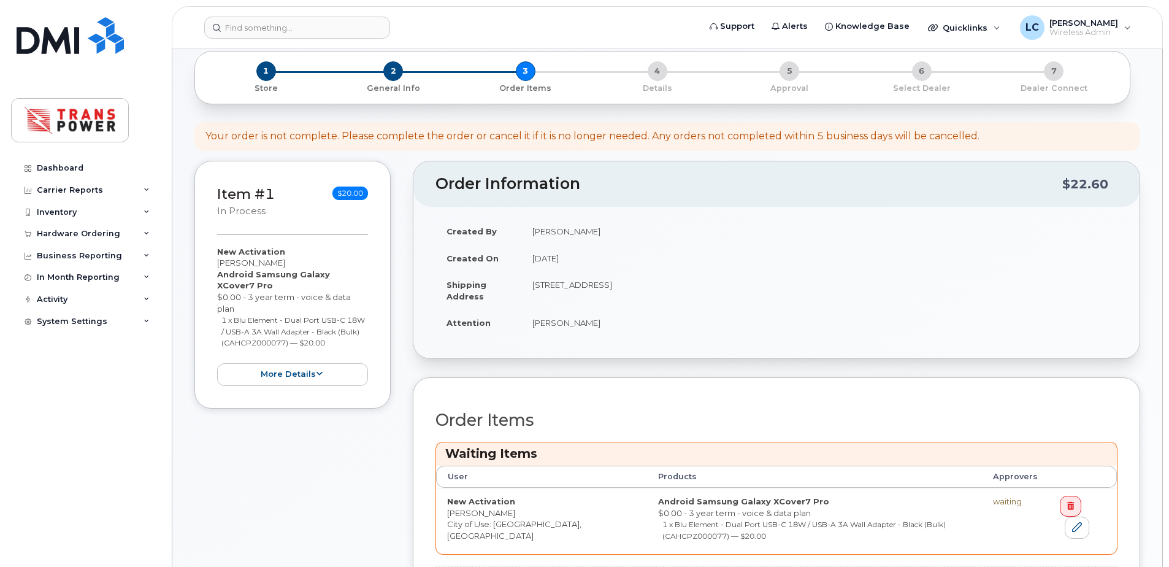
scroll to position [245, 0]
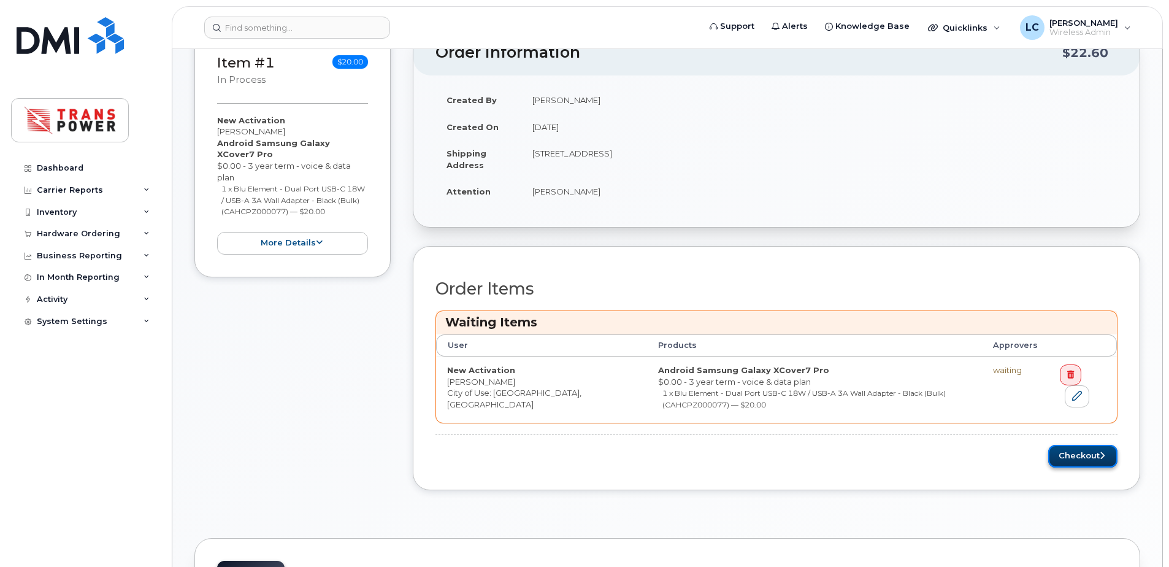
click at [1093, 453] on button "Checkout" at bounding box center [1083, 456] width 69 height 23
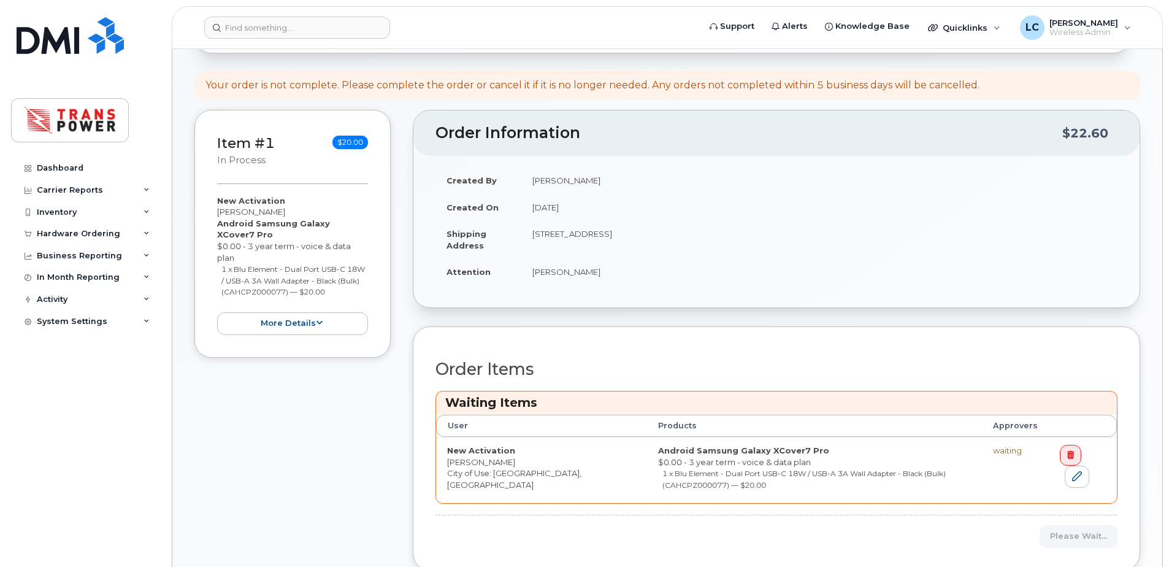
scroll to position [0, 0]
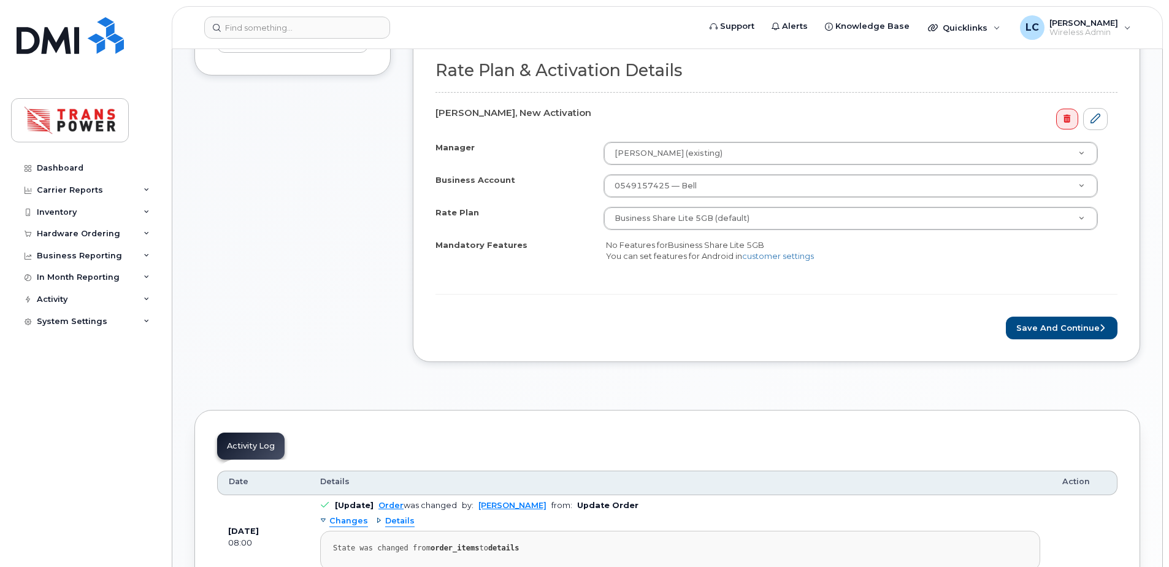
scroll to position [277, 0]
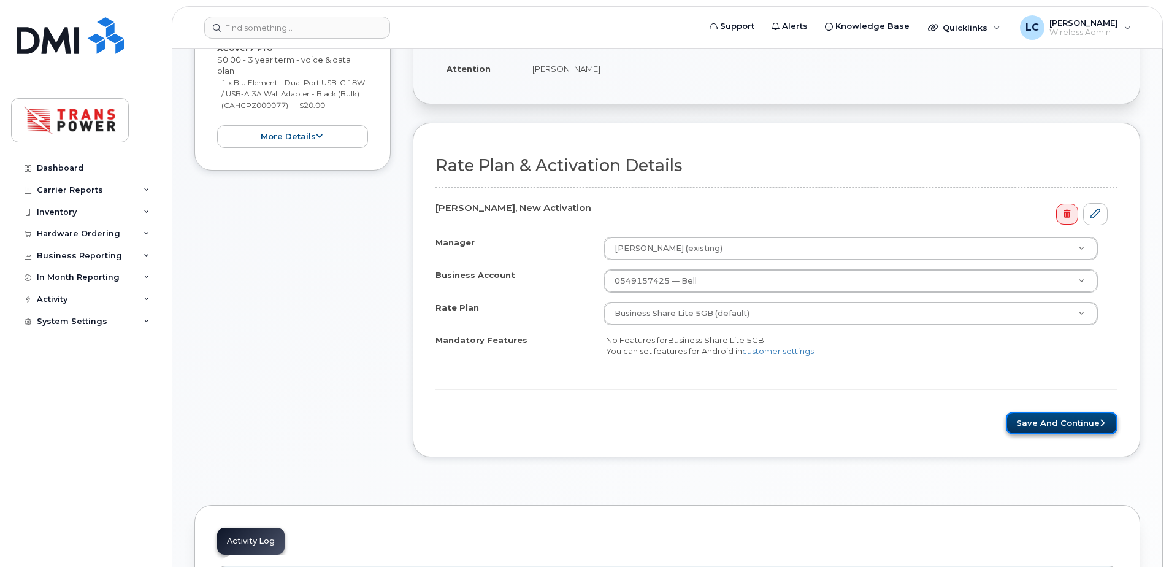
click at [1025, 418] on button "Save and Continue" at bounding box center [1062, 423] width 112 height 23
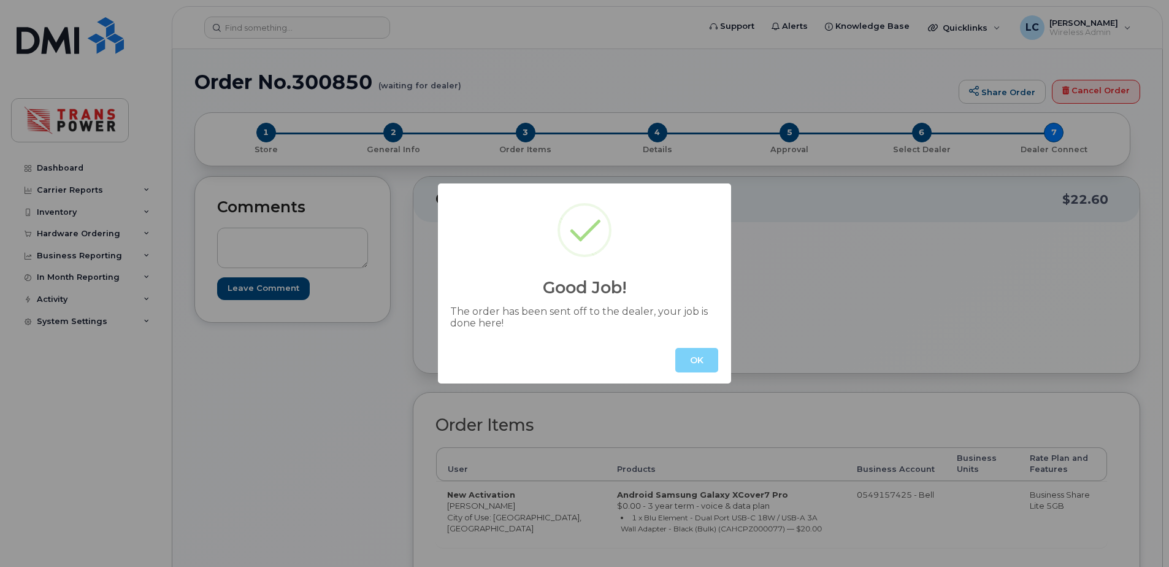
click at [683, 356] on button "OK" at bounding box center [697, 360] width 43 height 25
